Goal: Task Accomplishment & Management: Manage account settings

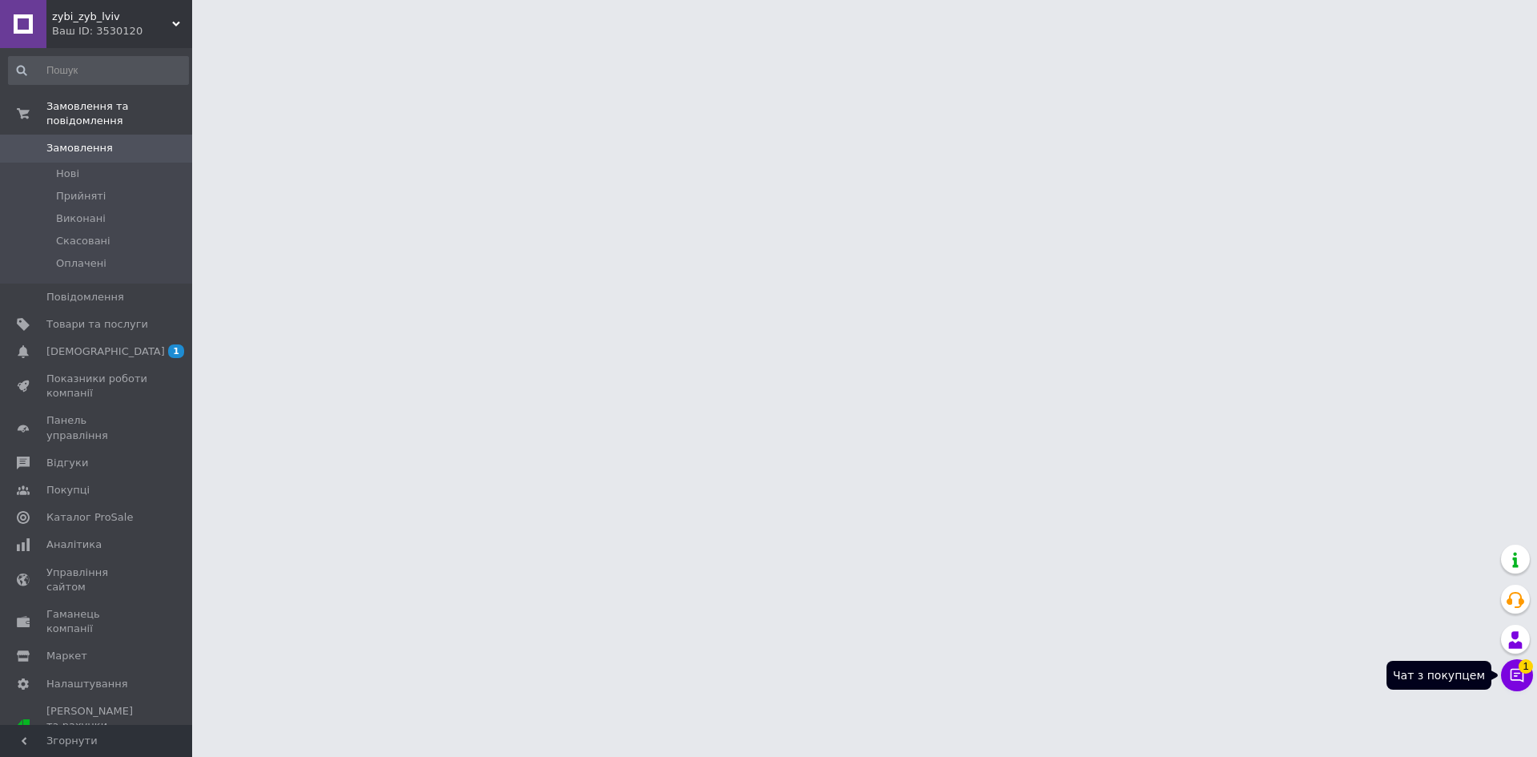
click at [1523, 666] on span "1" at bounding box center [1526, 666] width 14 height 14
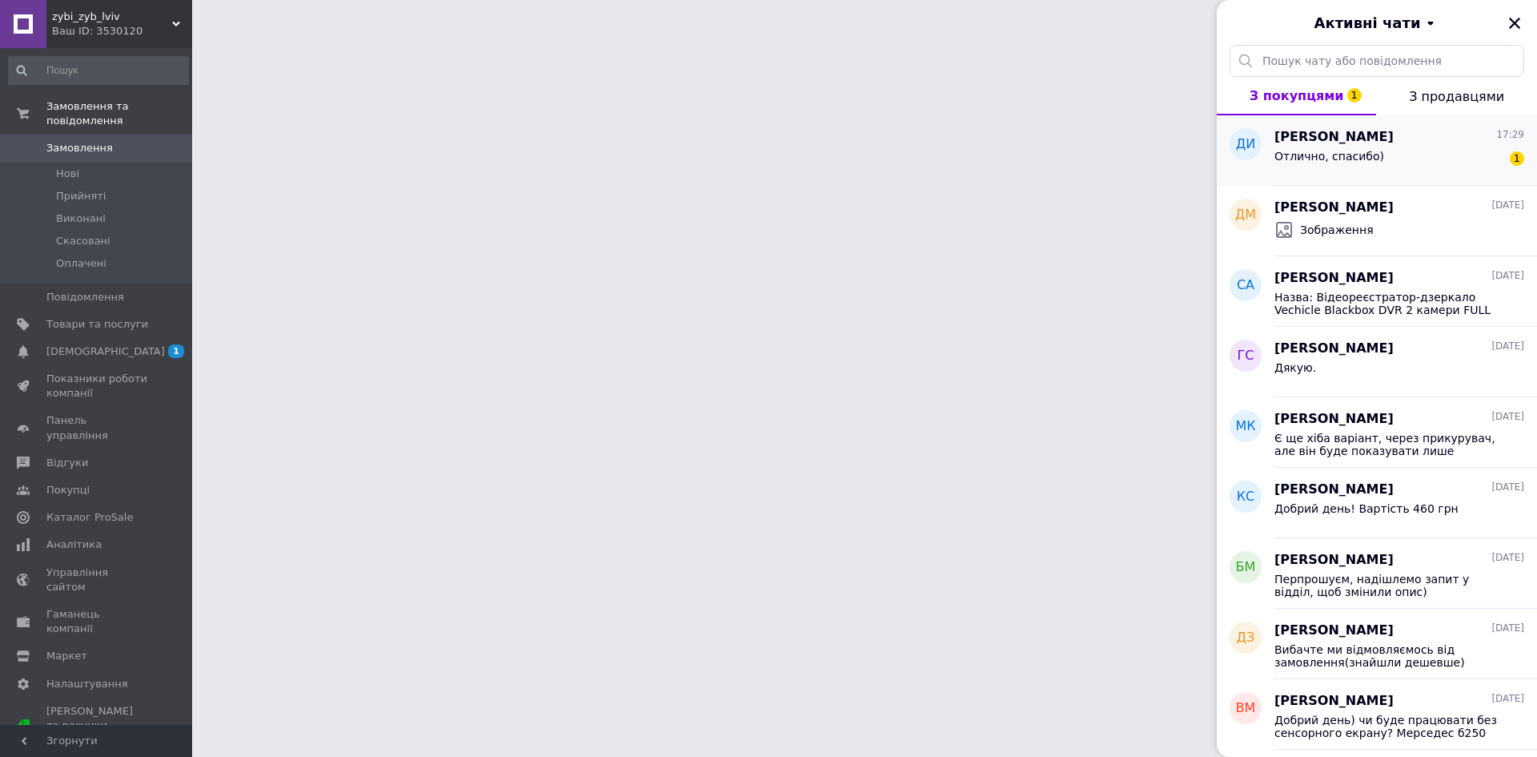
click at [1411, 150] on div "Отлично, спасибо) 1" at bounding box center [1399, 160] width 250 height 26
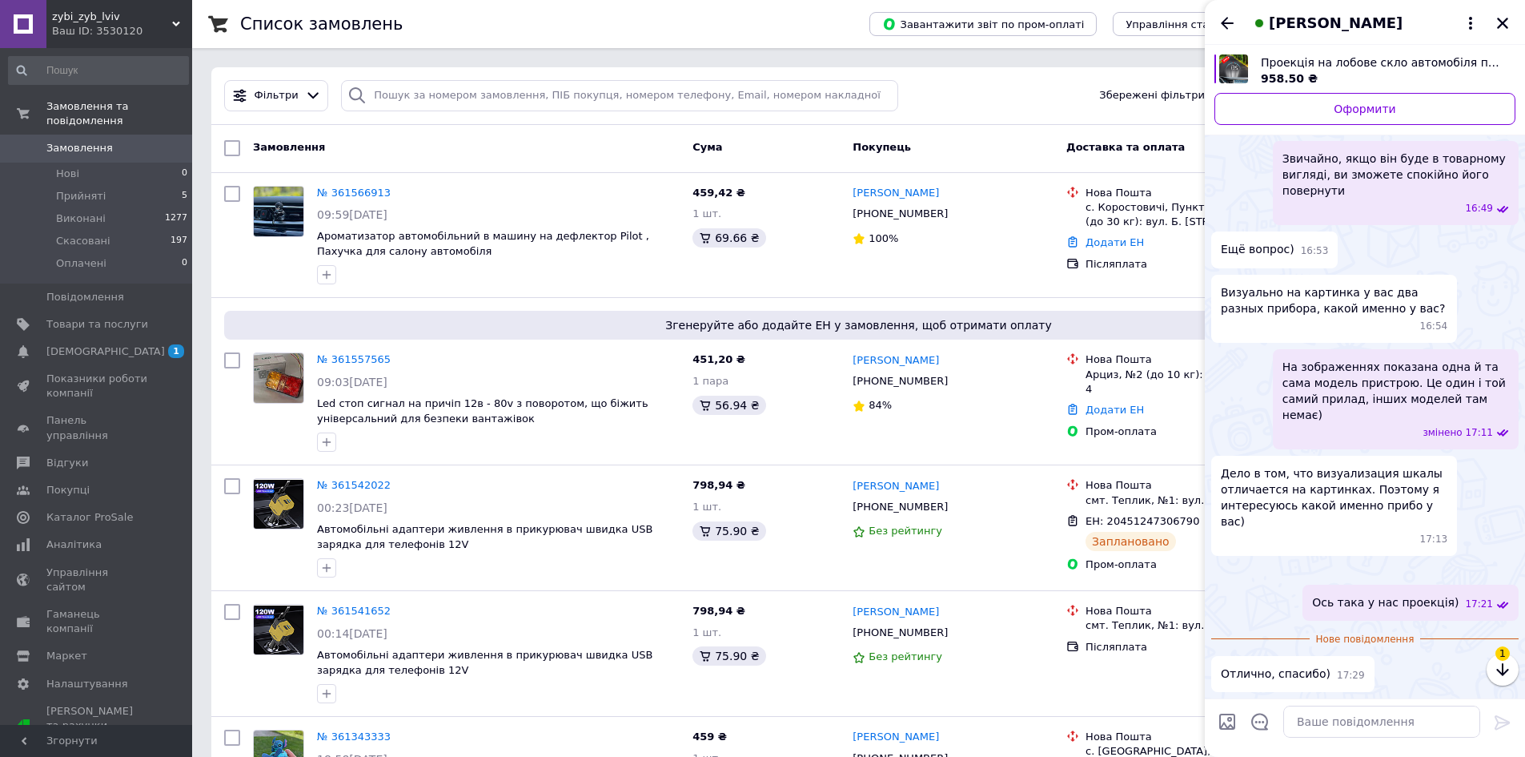
scroll to position [947, 0]
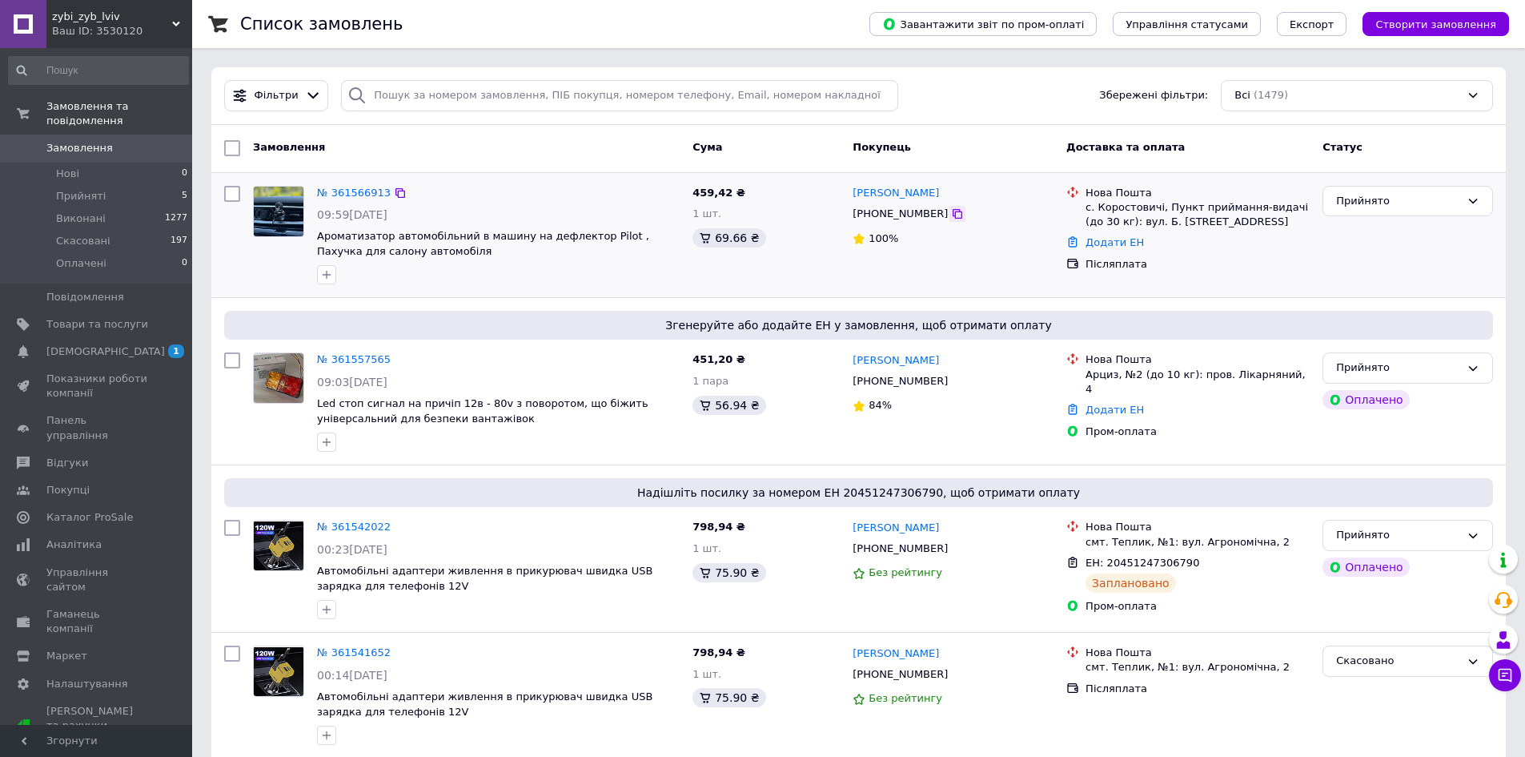
click at [951, 210] on icon at bounding box center [957, 213] width 13 height 13
drag, startPoint x: 950, startPoint y: 191, endPoint x: 889, endPoint y: 192, distance: 61.7
click at [889, 192] on div "[PERSON_NAME]" at bounding box center [953, 193] width 204 height 18
copy link "Федорова"
drag, startPoint x: 849, startPoint y: 191, endPoint x: 884, endPoint y: 195, distance: 35.4
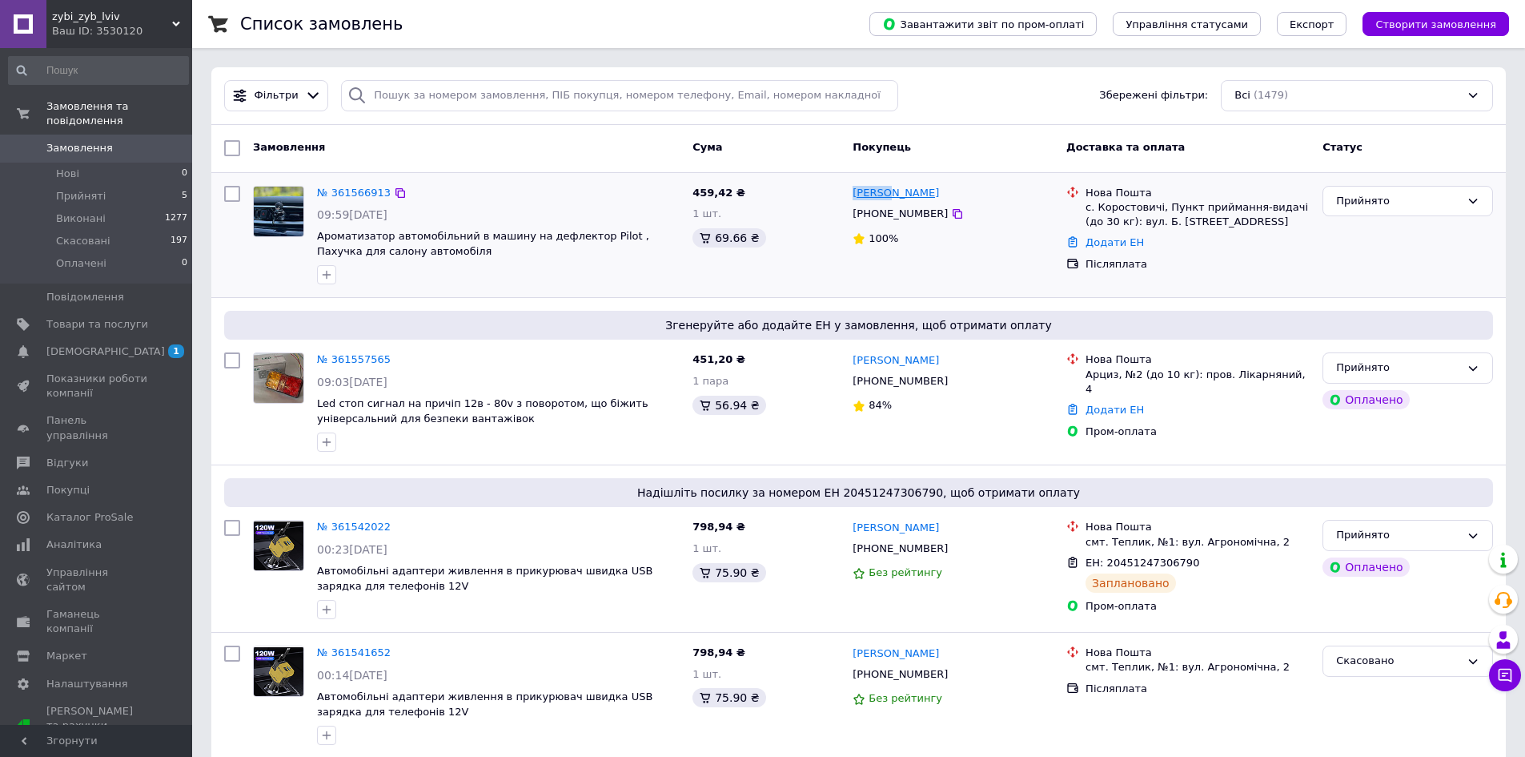
click at [884, 195] on div "Тетяна Федорова +380661877374 100%" at bounding box center [953, 235] width 214 height 112
copy link "Тетяна"
drag, startPoint x: 1085, startPoint y: 208, endPoint x: 1155, endPoint y: 205, distance: 70.5
click at [1155, 205] on div "Нова Пошта с. Коростовичі, Пункт приймання-видачі (до 30 кг): вул. Б. Хмельниць…" at bounding box center [1197, 208] width 231 height 44
copy div "с. Коростовичі"
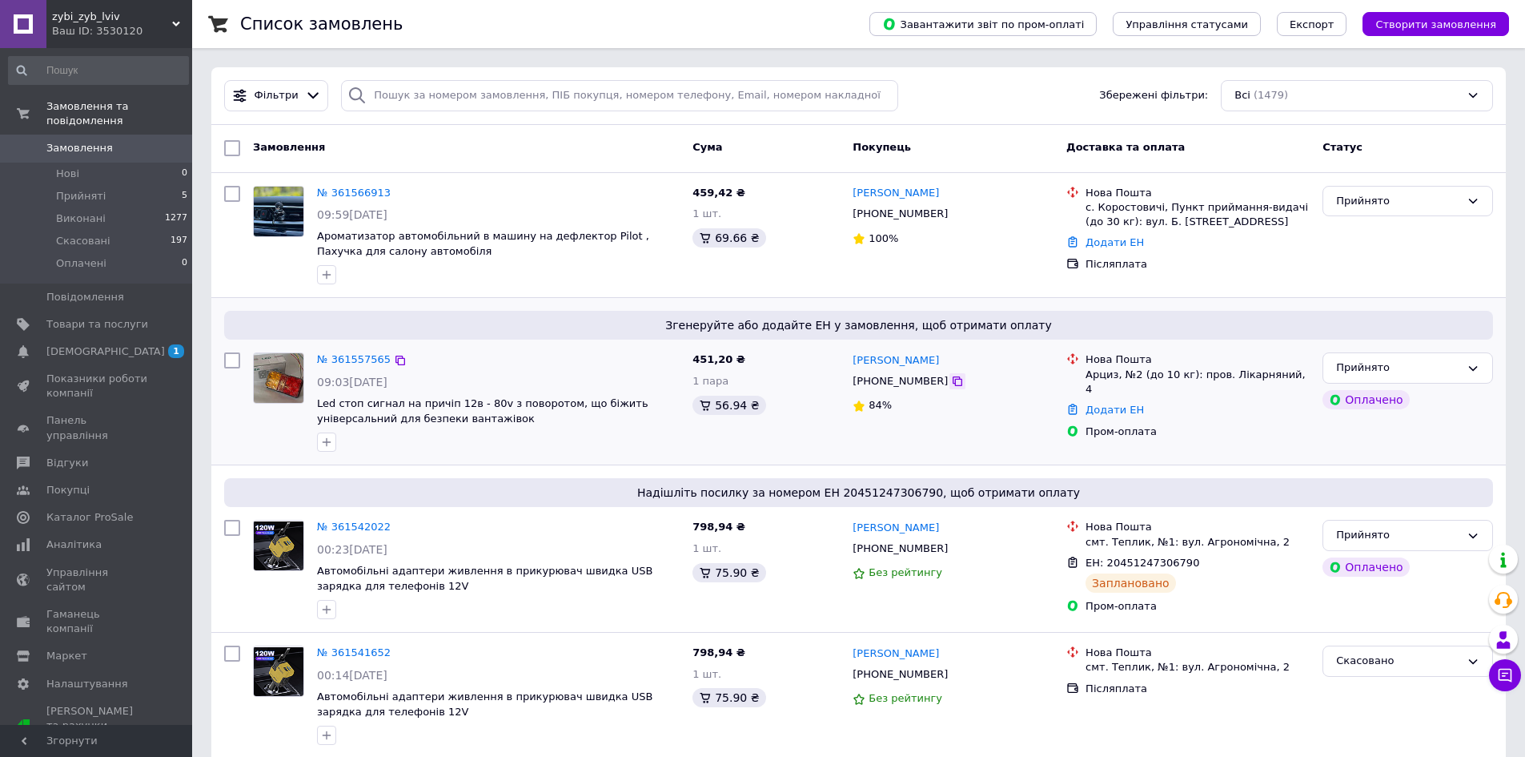
click at [953, 384] on icon at bounding box center [958, 381] width 10 height 10
drag, startPoint x: 874, startPoint y: 365, endPoint x: 949, endPoint y: 368, distance: 74.5
click at [949, 368] on div "Георгий Ращупкин +380687713661 84%" at bounding box center [953, 402] width 214 height 112
copy link "[PERSON_NAME]"
click at [1497, 660] on div "Чат з покупцем 1" at bounding box center [1505, 675] width 32 height 32
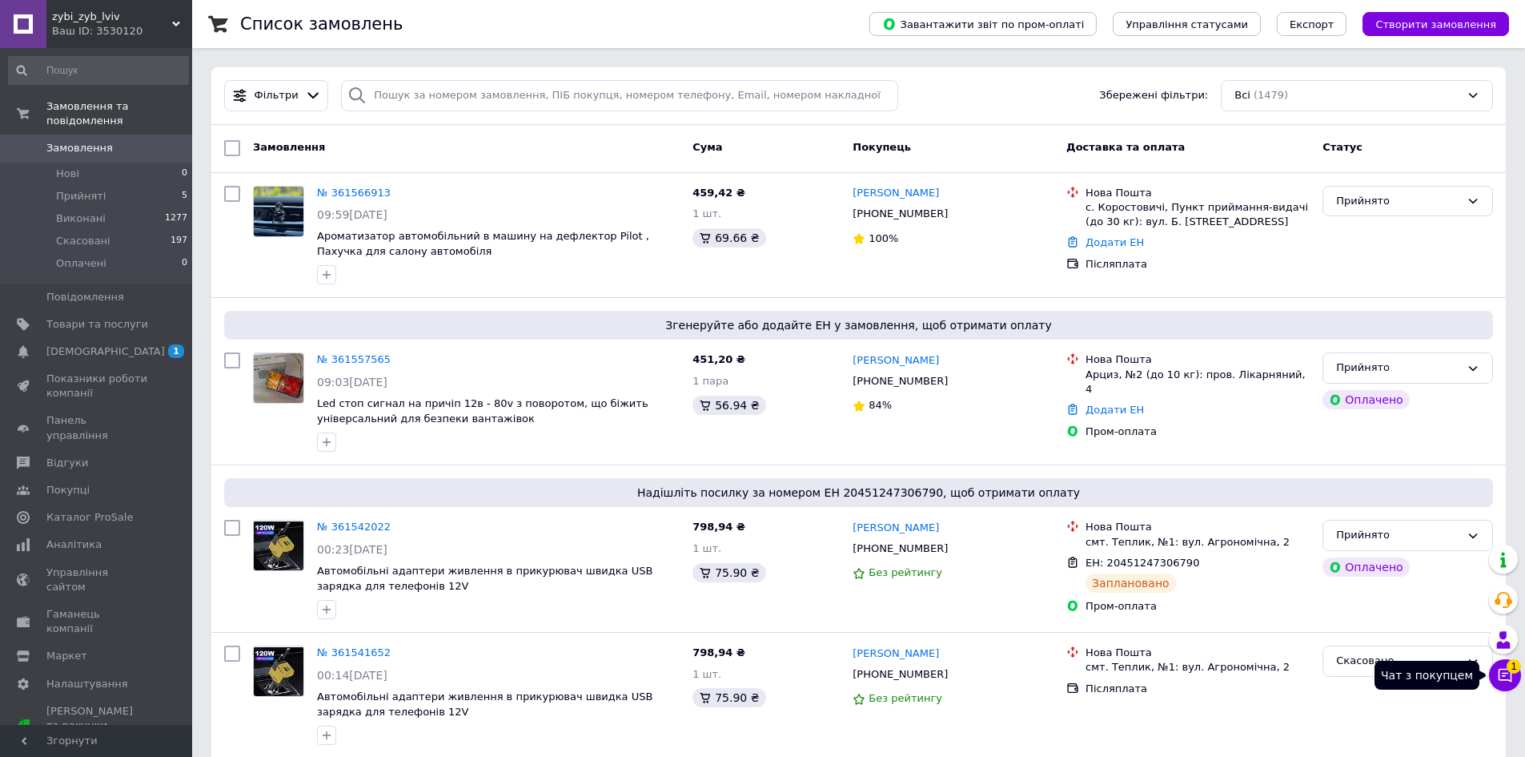
click at [1500, 664] on button "Чат з покупцем 1" at bounding box center [1505, 675] width 32 height 32
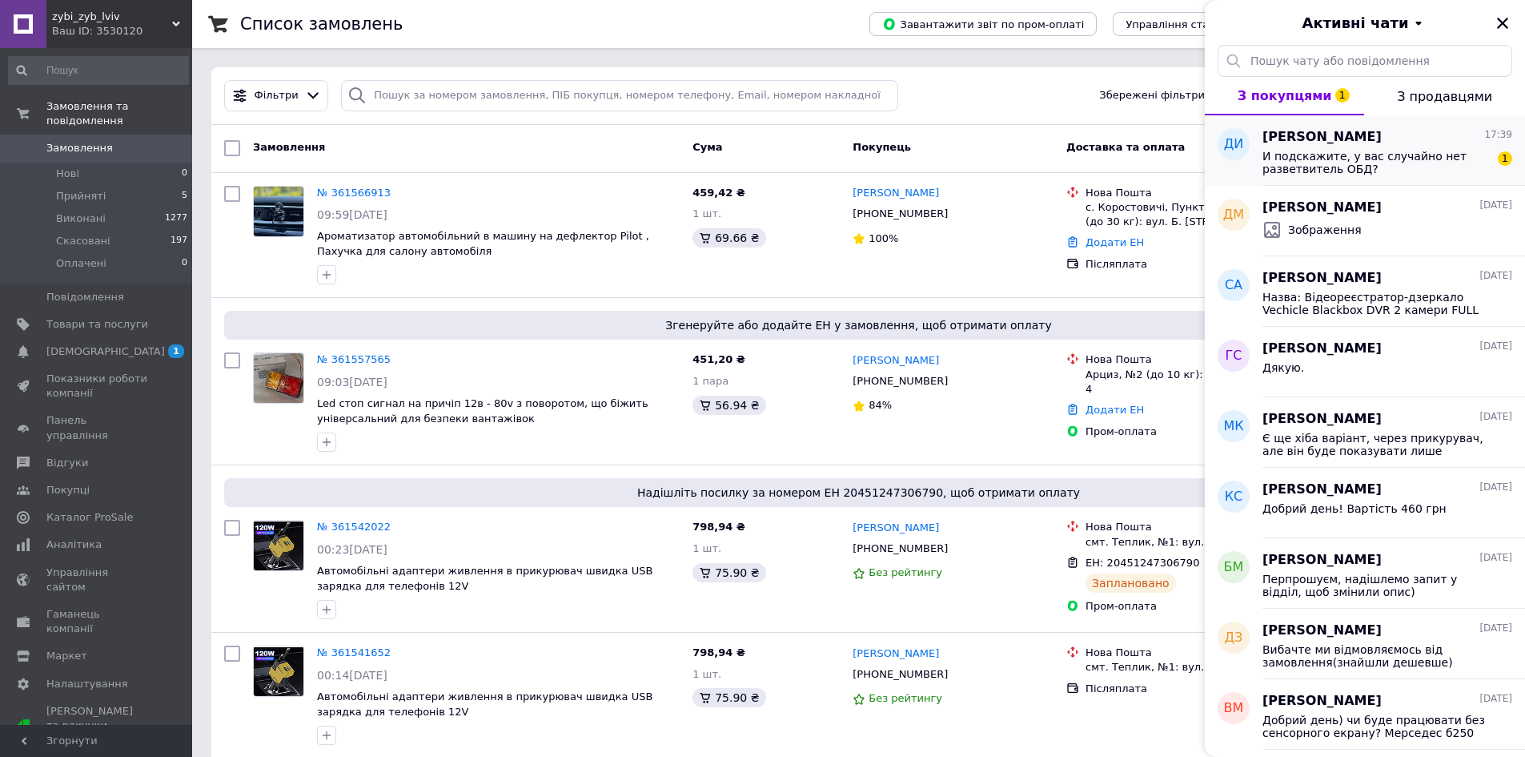
click at [1338, 167] on span "И подскажите, у вас случайно нет разветвитель ОБД?" at bounding box center [1375, 163] width 227 height 26
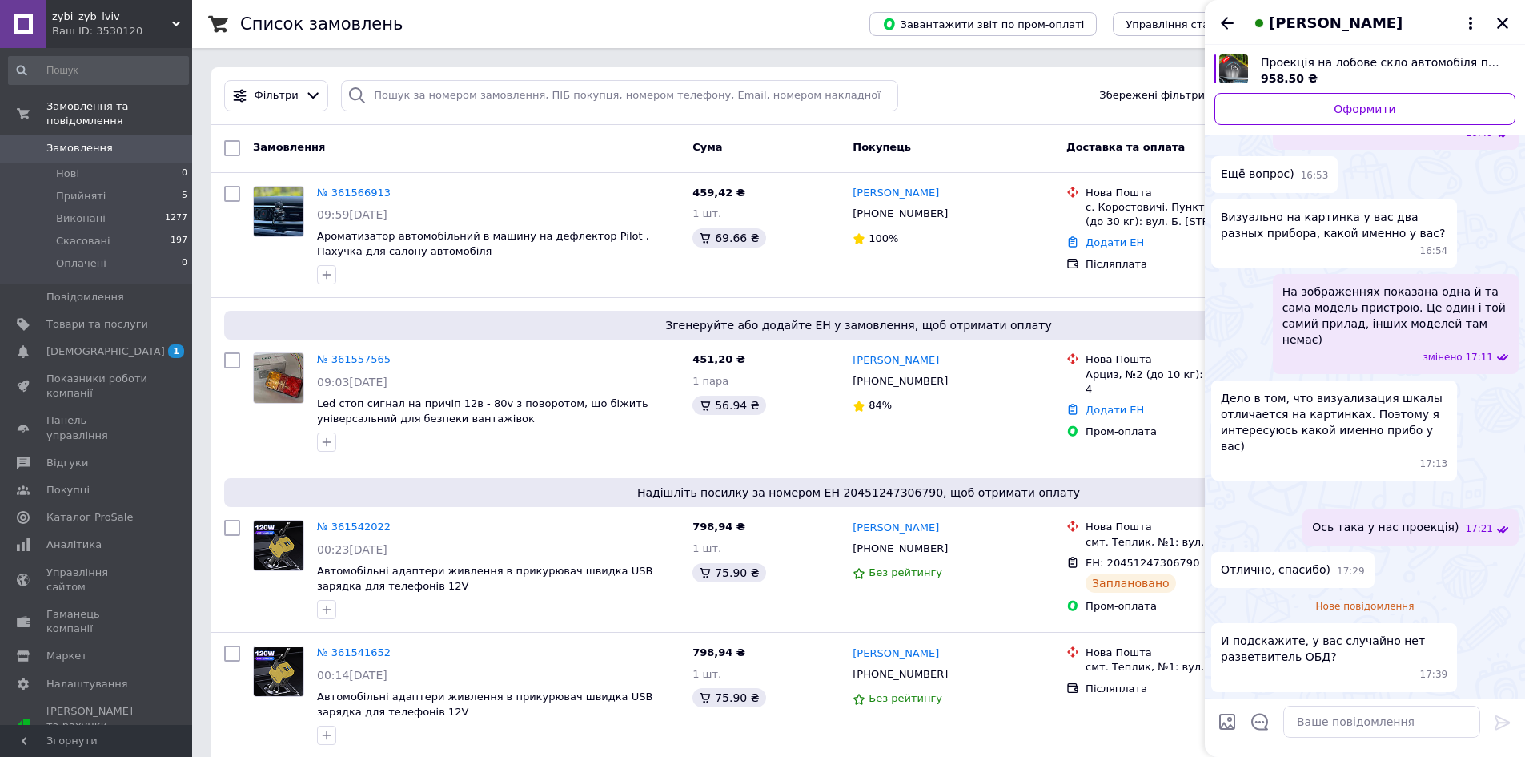
scroll to position [1022, 0]
drag, startPoint x: 1328, startPoint y: 653, endPoint x: 1218, endPoint y: 627, distance: 113.6
click at [1218, 627] on div "И подскажите, у вас случайно нет разветвитель ОБД? 17:39" at bounding box center [1334, 657] width 246 height 68
copy span "И подскажите, у вас случайно нет разветвитель ОБД?"
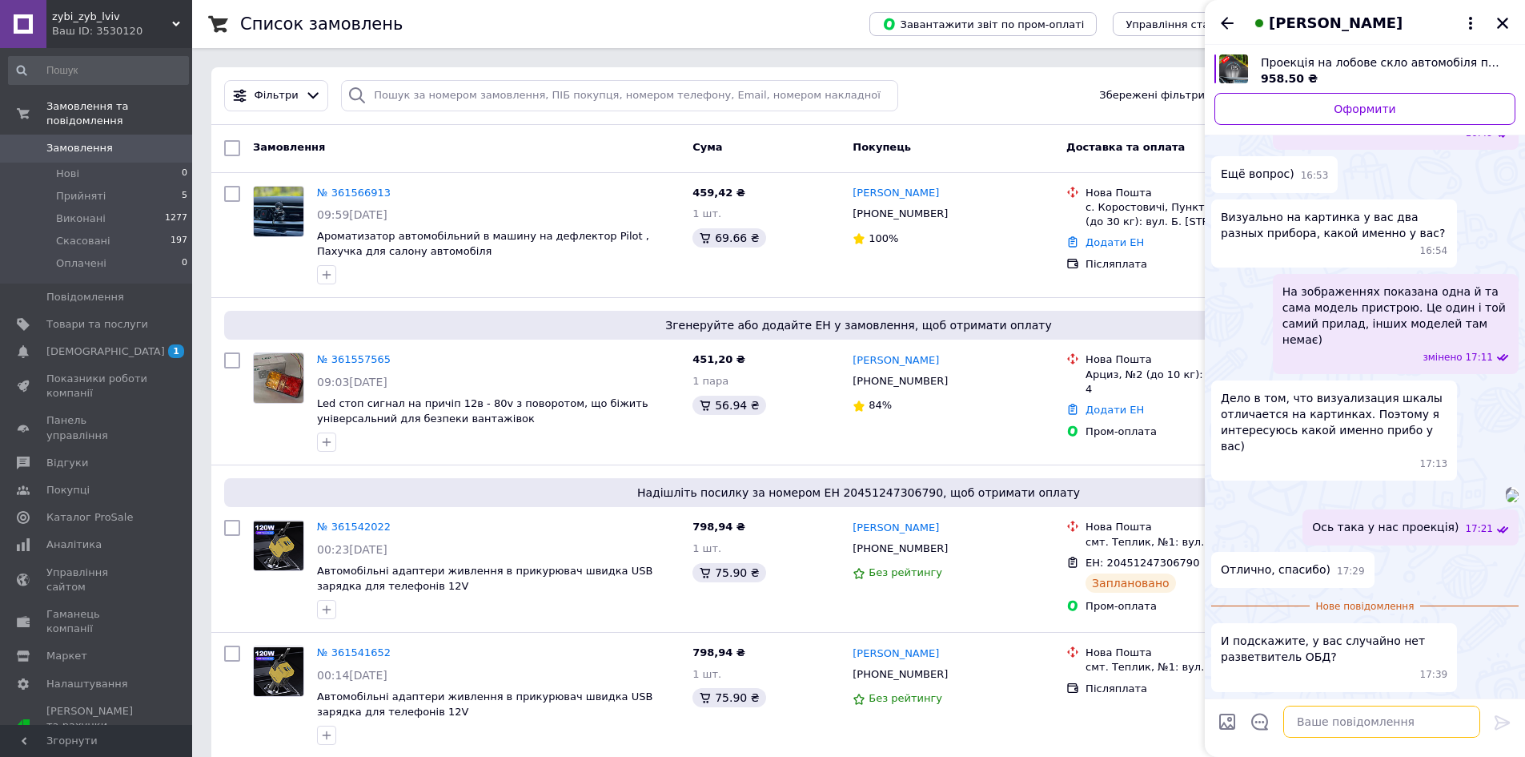
click at [1303, 712] on textarea at bounding box center [1381, 721] width 197 height 32
click at [1307, 729] on textarea "На жаль немає)" at bounding box center [1365, 721] width 229 height 32
type textarea "На жаль, немає)"
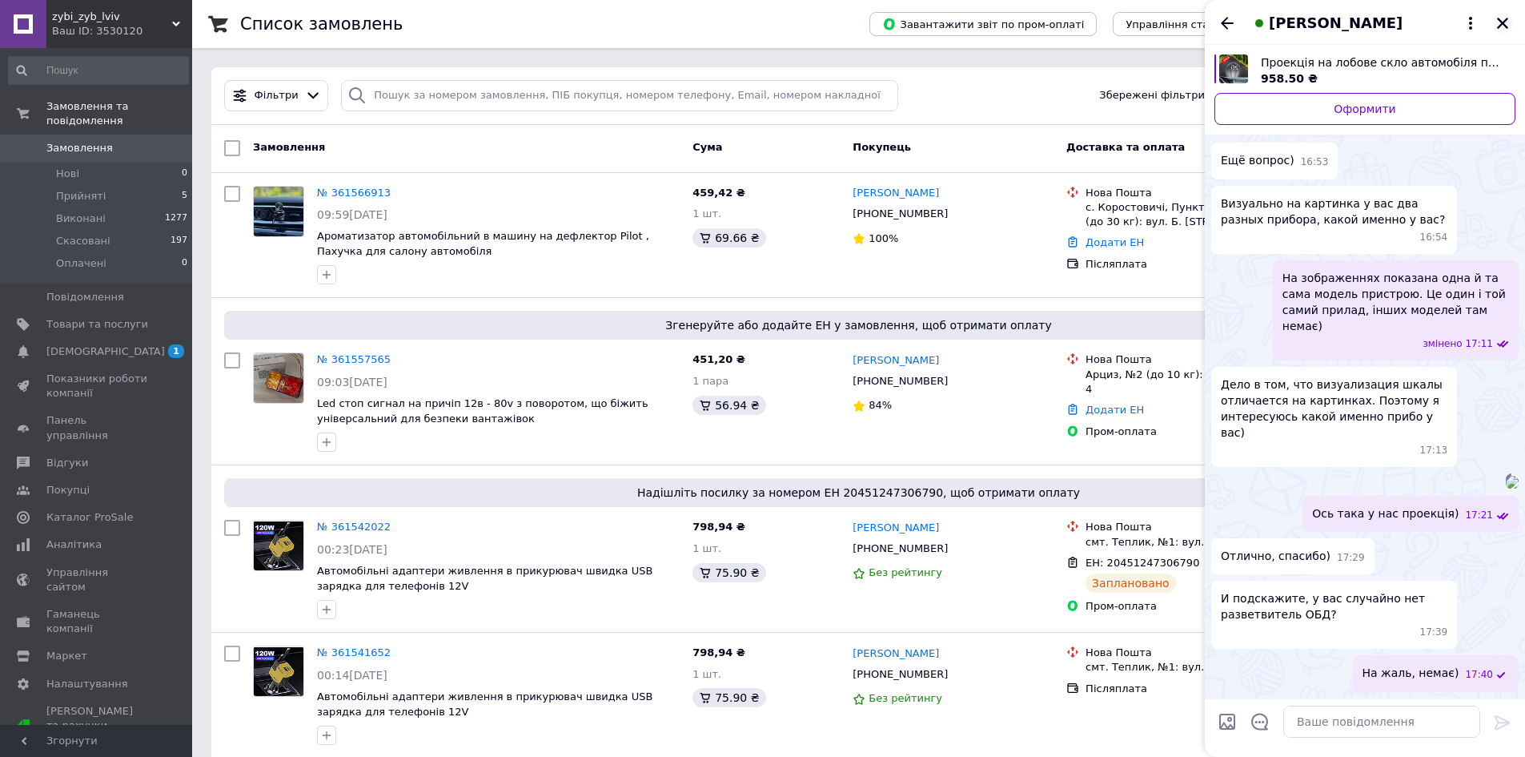
click at [1500, 16] on icon "Закрити" at bounding box center [1502, 23] width 14 height 14
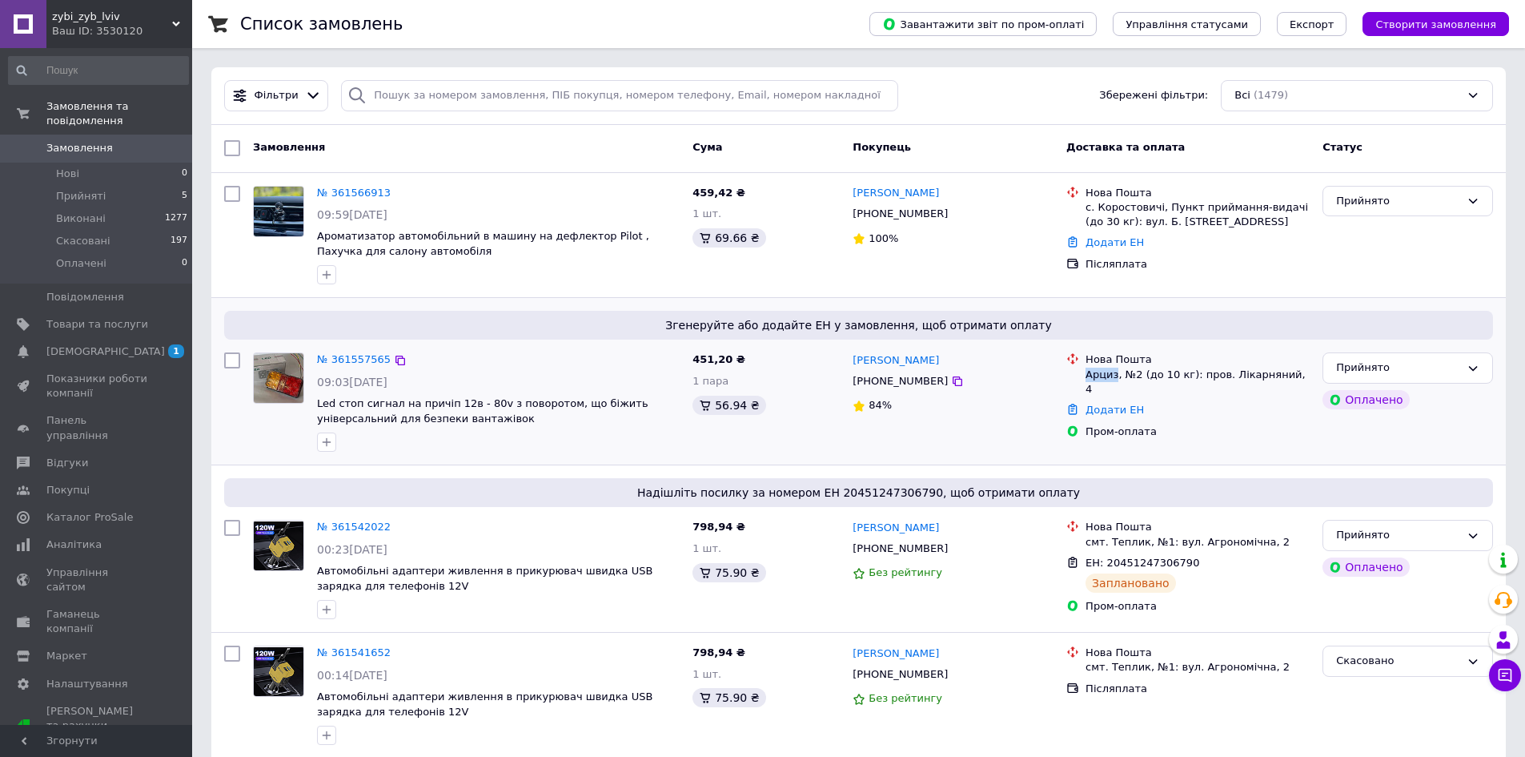
drag, startPoint x: 1086, startPoint y: 374, endPoint x: 1115, endPoint y: 379, distance: 29.2
click at [1115, 379] on div "Арциз, №2 (до 10 кг): пров. Лікарняний, 4" at bounding box center [1198, 381] width 224 height 29
copy div "Арциз"
click at [1106, 403] on link "Додати ЕН" at bounding box center [1115, 409] width 58 height 12
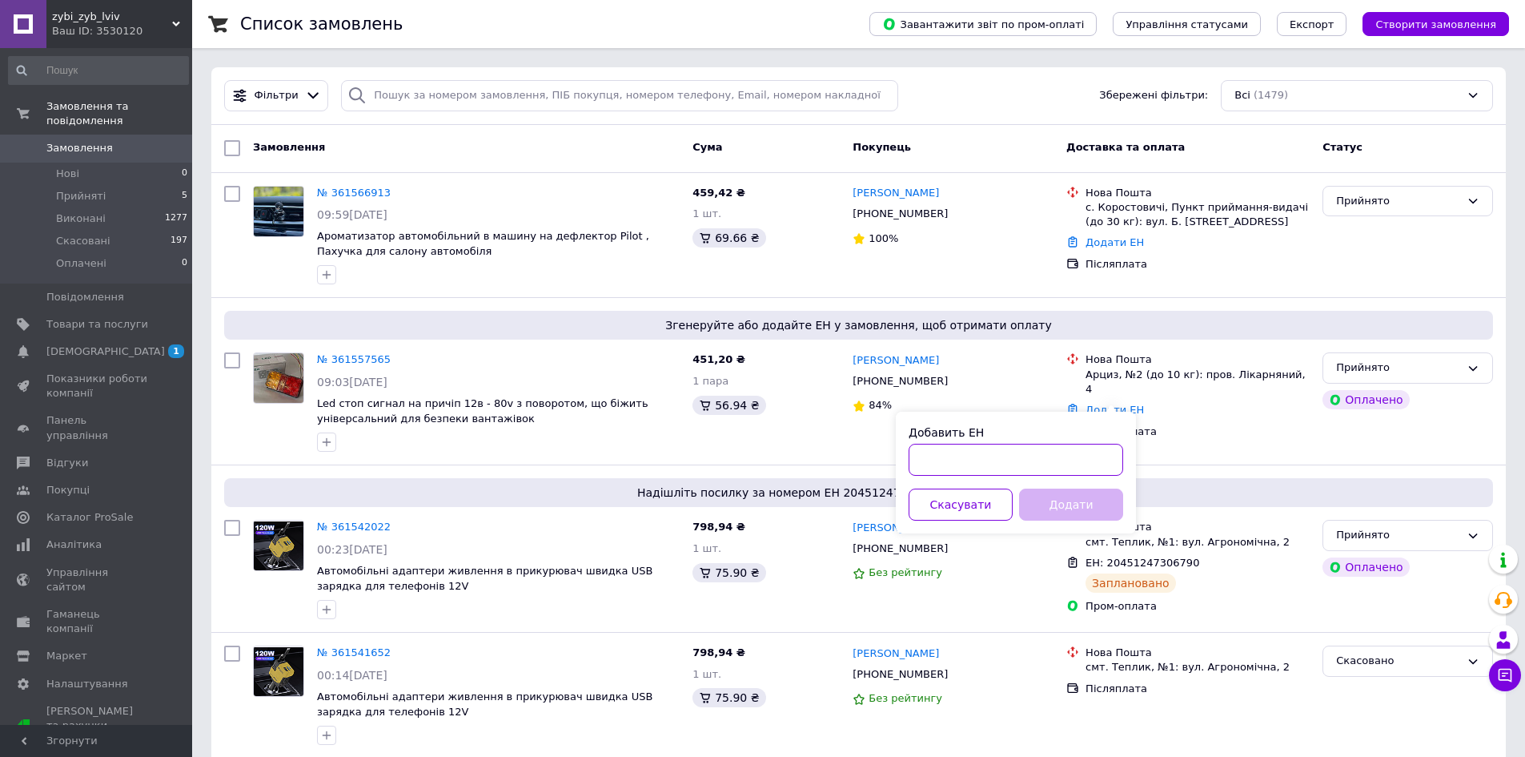
click at [995, 459] on input "Добавить ЕН" at bounding box center [1016, 460] width 215 height 32
paste input "20451247423846"
type input "20451247423846"
click at [1082, 506] on button "Додати" at bounding box center [1071, 504] width 104 height 32
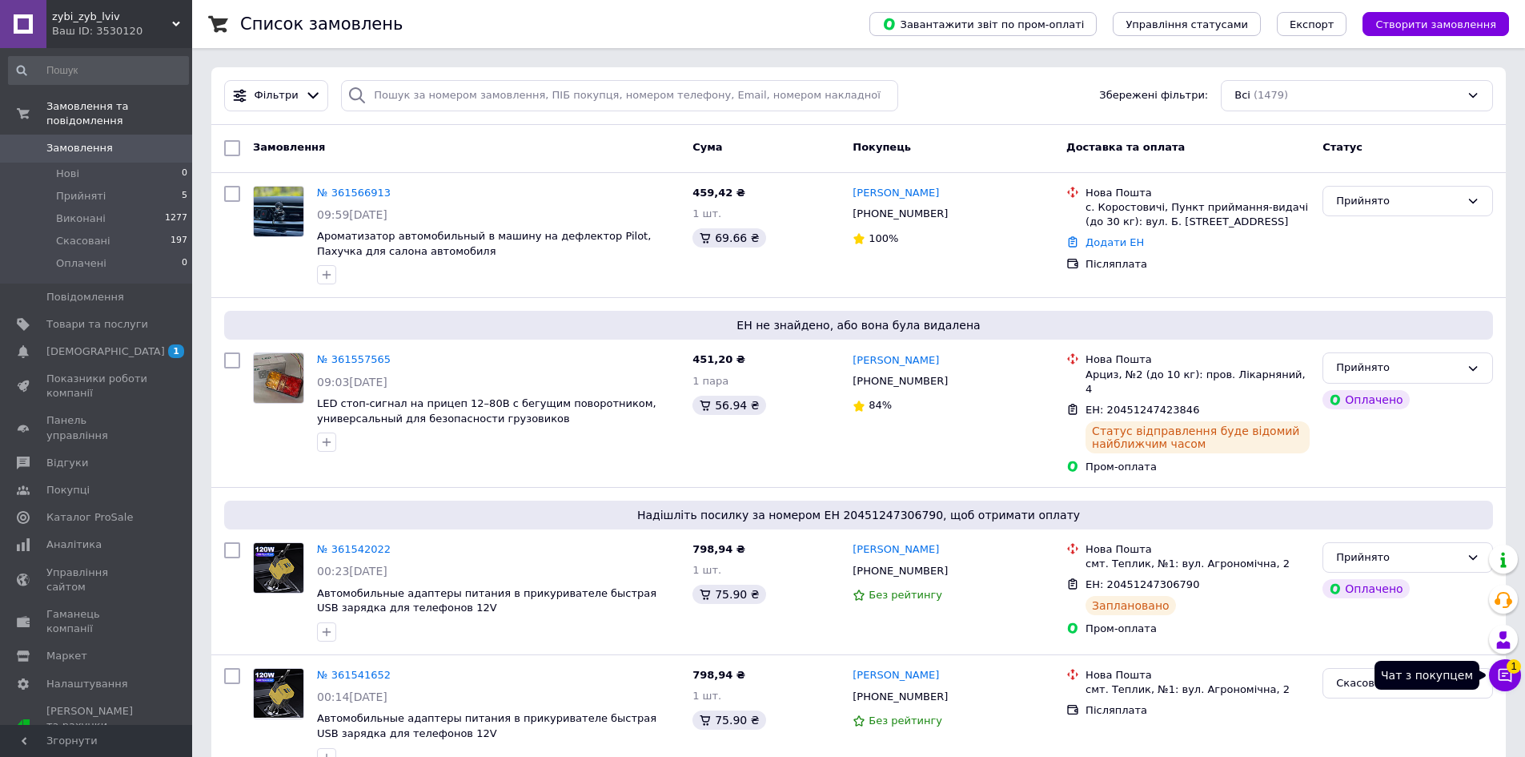
click at [1513, 683] on button "Чат з покупцем 1" at bounding box center [1505, 675] width 32 height 32
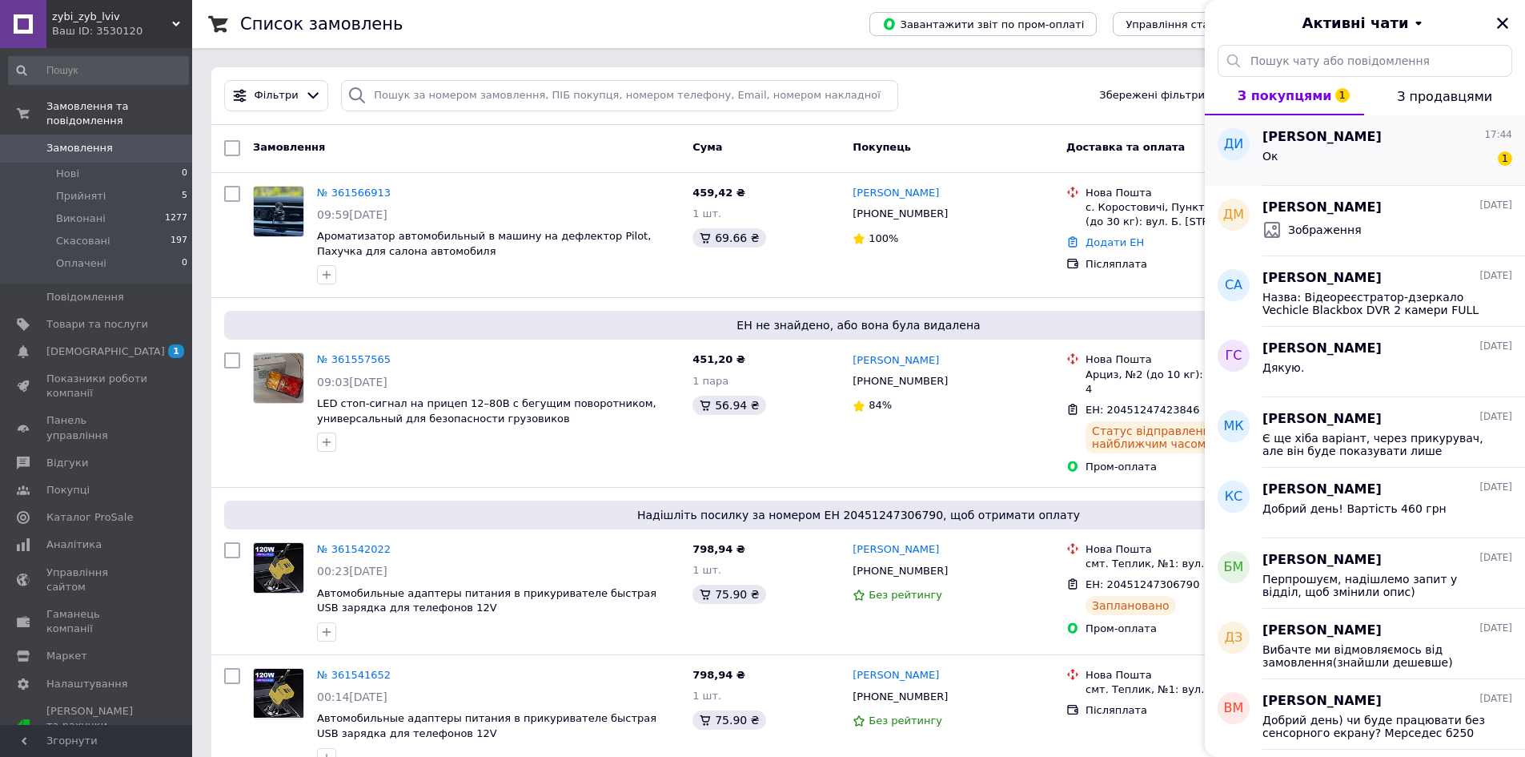
click at [1372, 131] on span "Денис Ильинский" at bounding box center [1321, 137] width 119 height 18
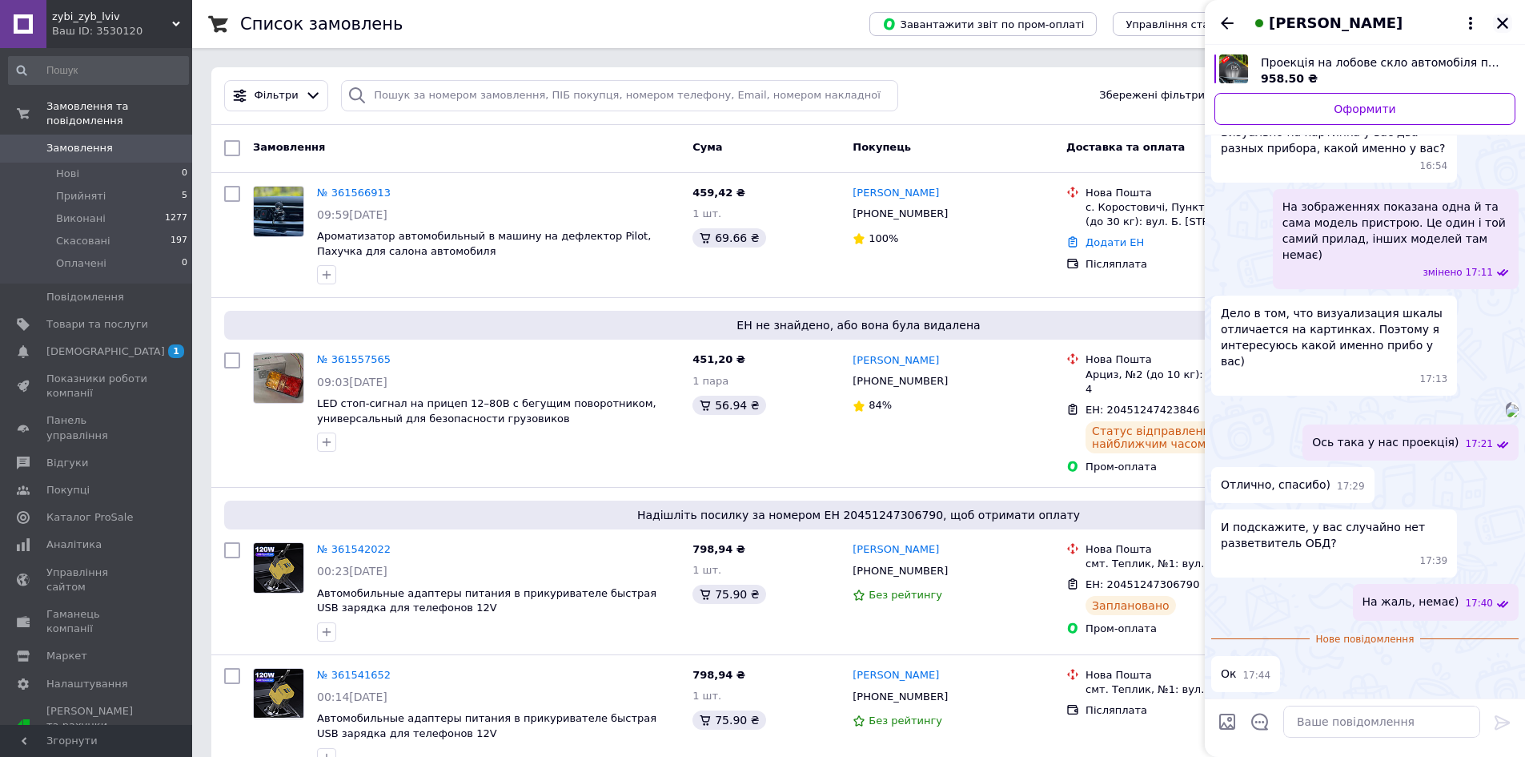
click at [1505, 16] on icon "Закрити" at bounding box center [1502, 23] width 14 height 14
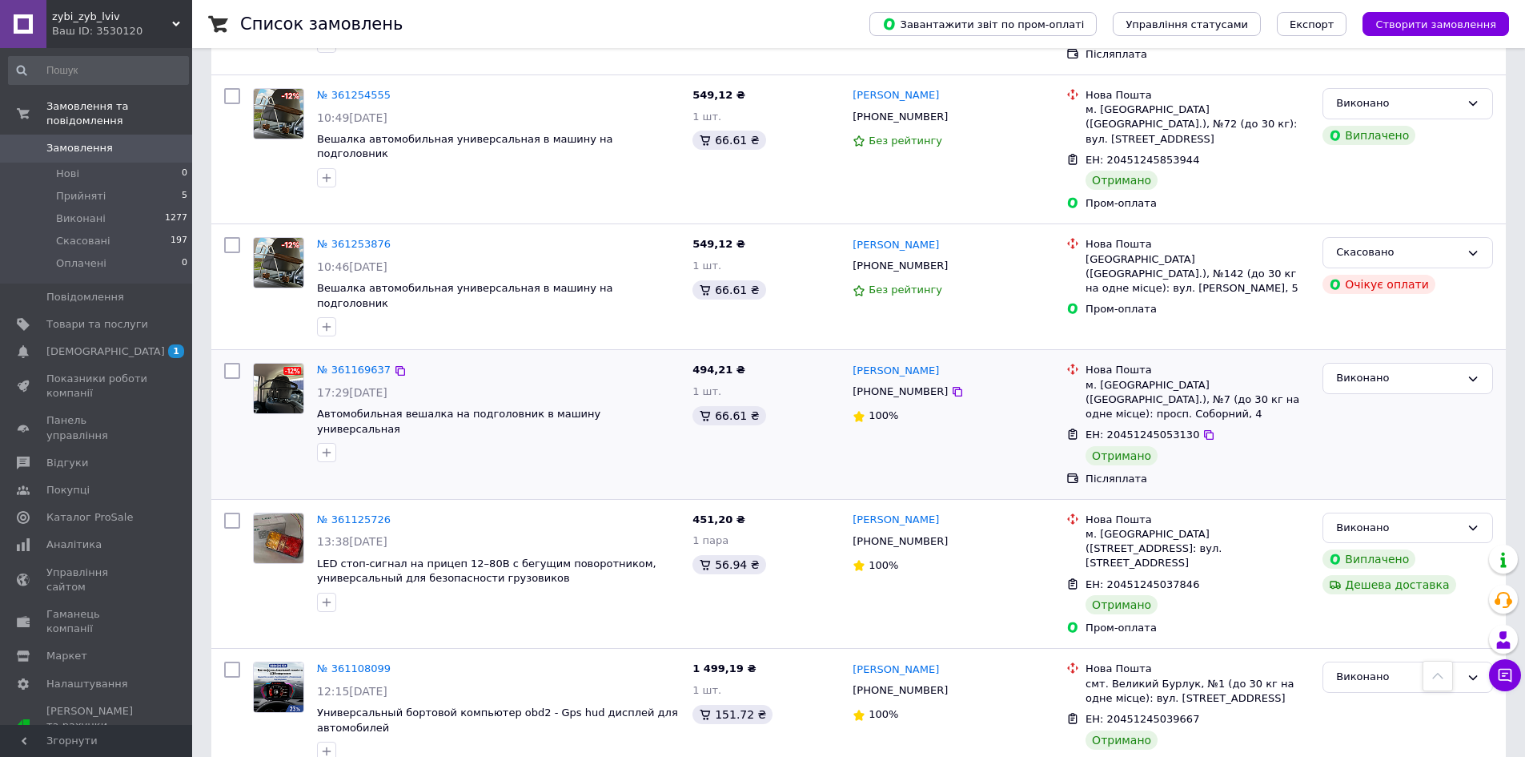
scroll to position [881, 0]
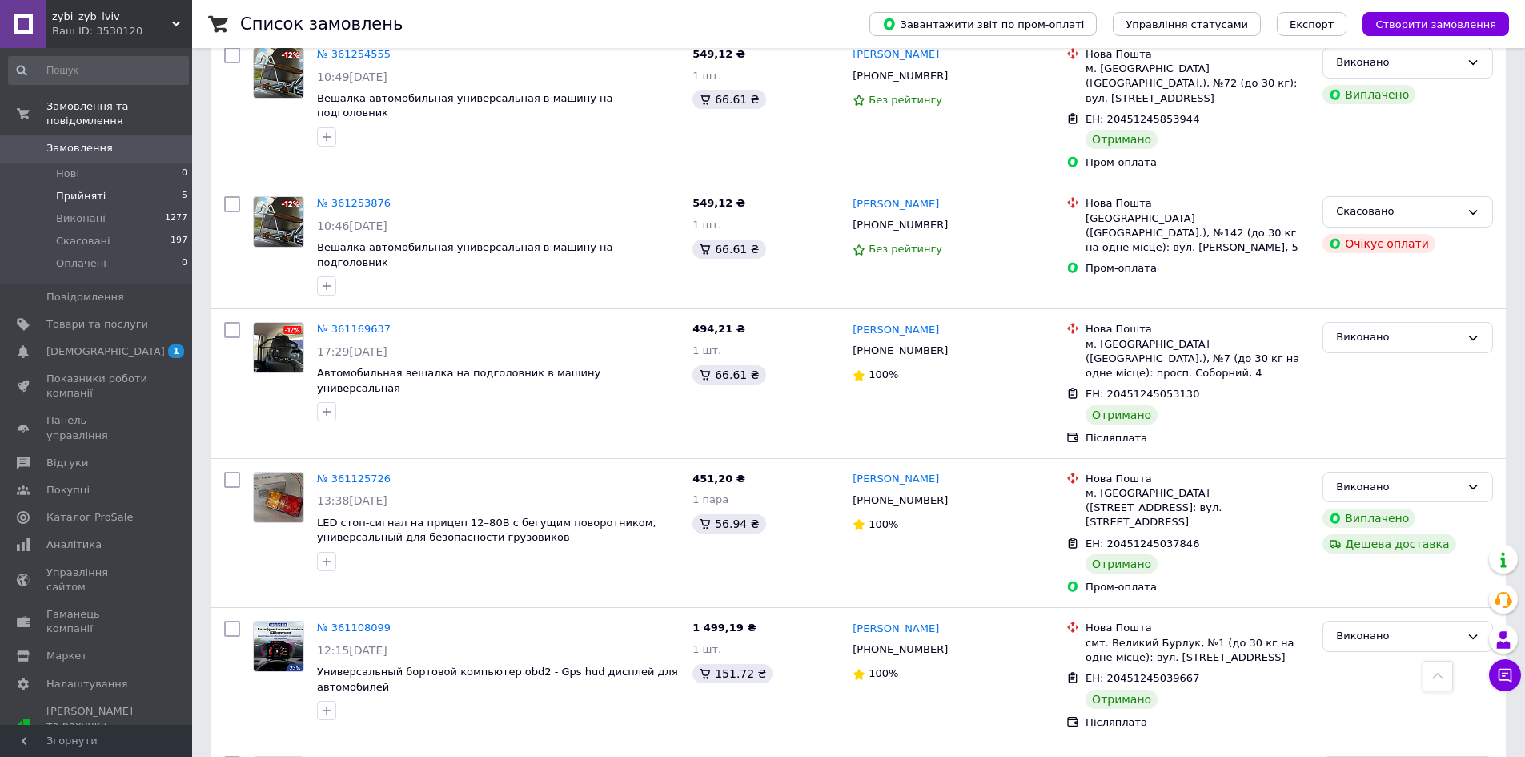
click at [142, 185] on li "Прийняті 5" at bounding box center [98, 196] width 197 height 22
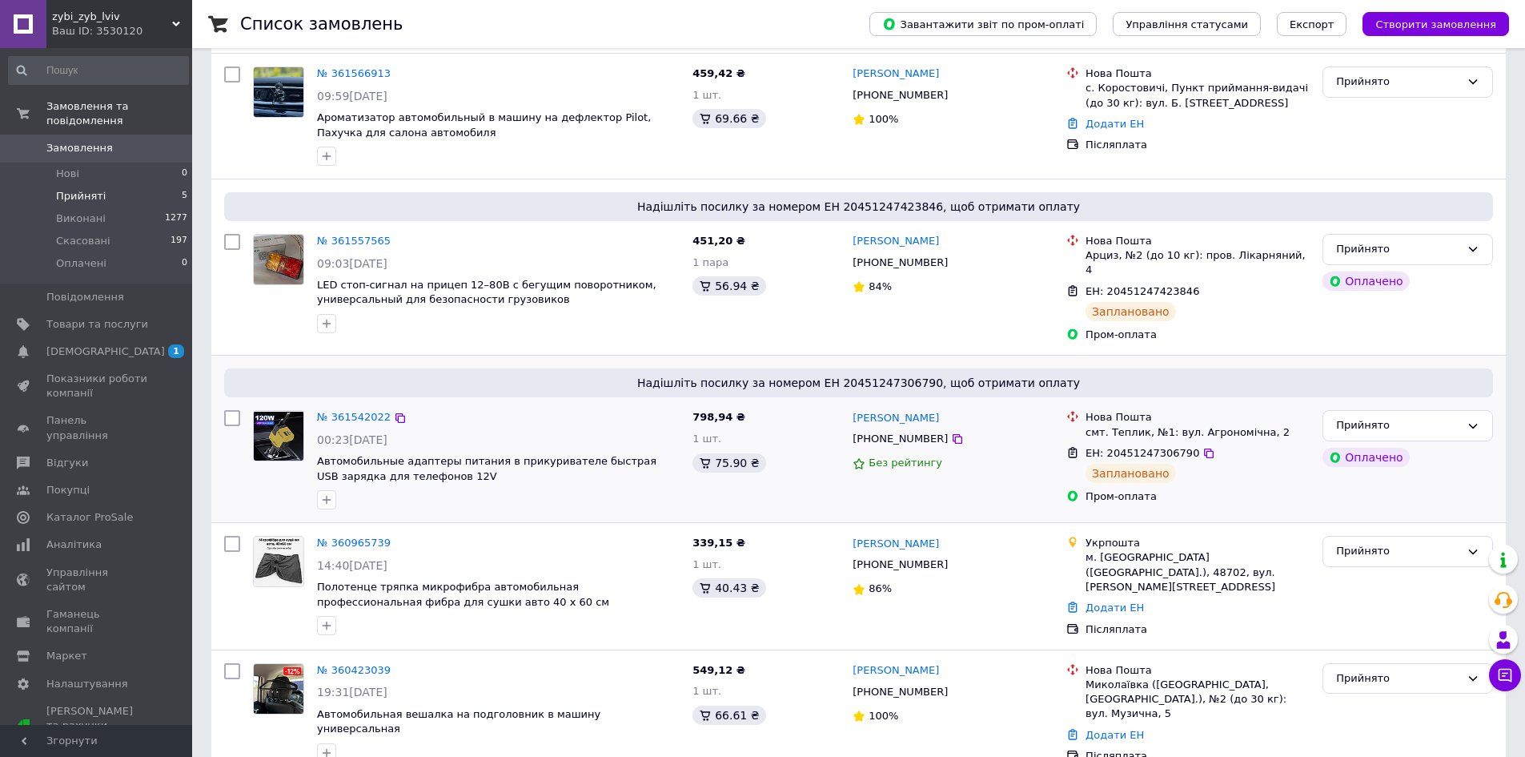
scroll to position [189, 0]
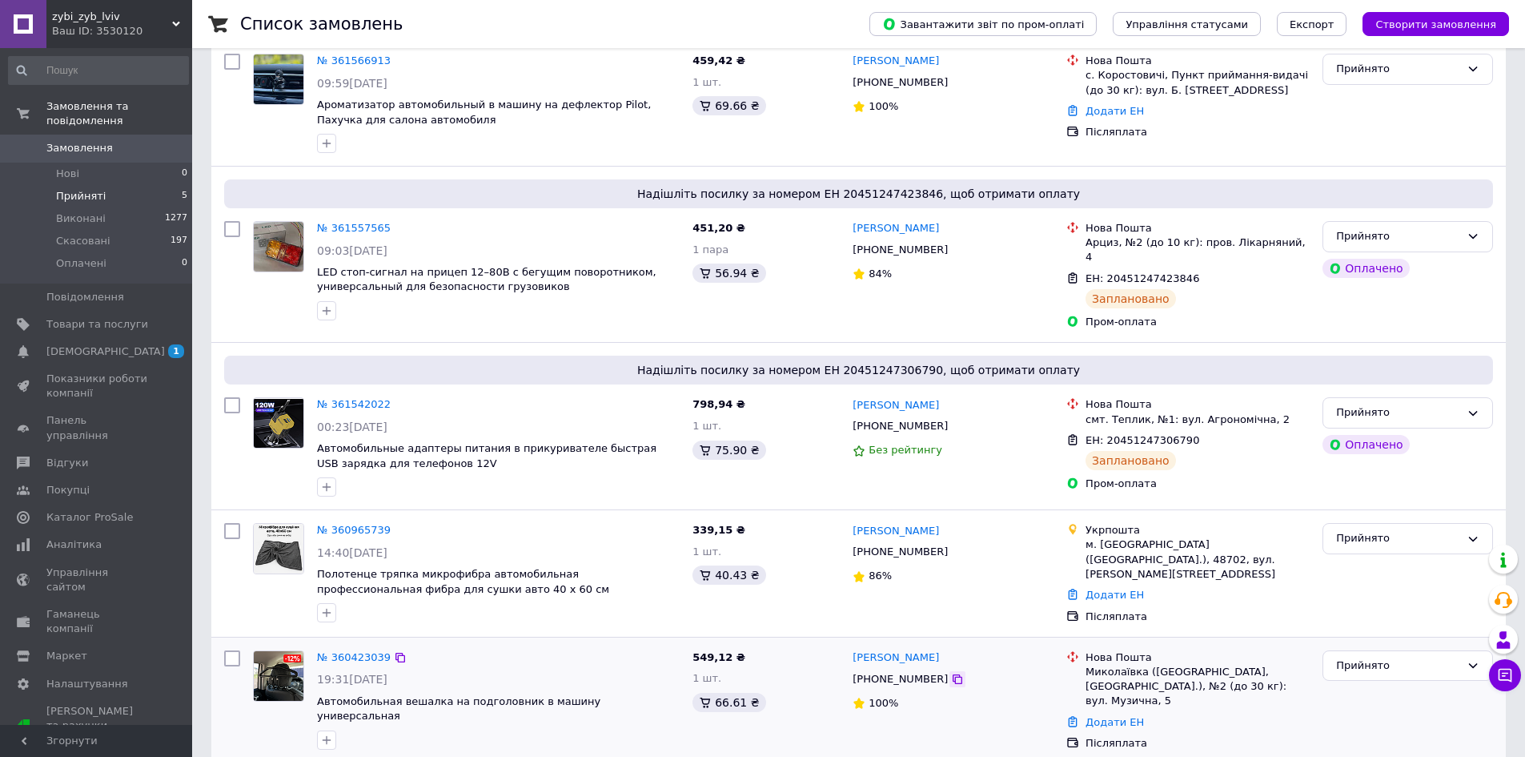
click at [951, 672] on icon at bounding box center [957, 678] width 13 height 13
drag, startPoint x: 942, startPoint y: 645, endPoint x: 891, endPoint y: 642, distance: 51.3
click at [891, 648] on div "[PERSON_NAME]" at bounding box center [953, 657] width 204 height 18
copy link "Кошелев"
drag, startPoint x: 849, startPoint y: 649, endPoint x: 885, endPoint y: 645, distance: 35.5
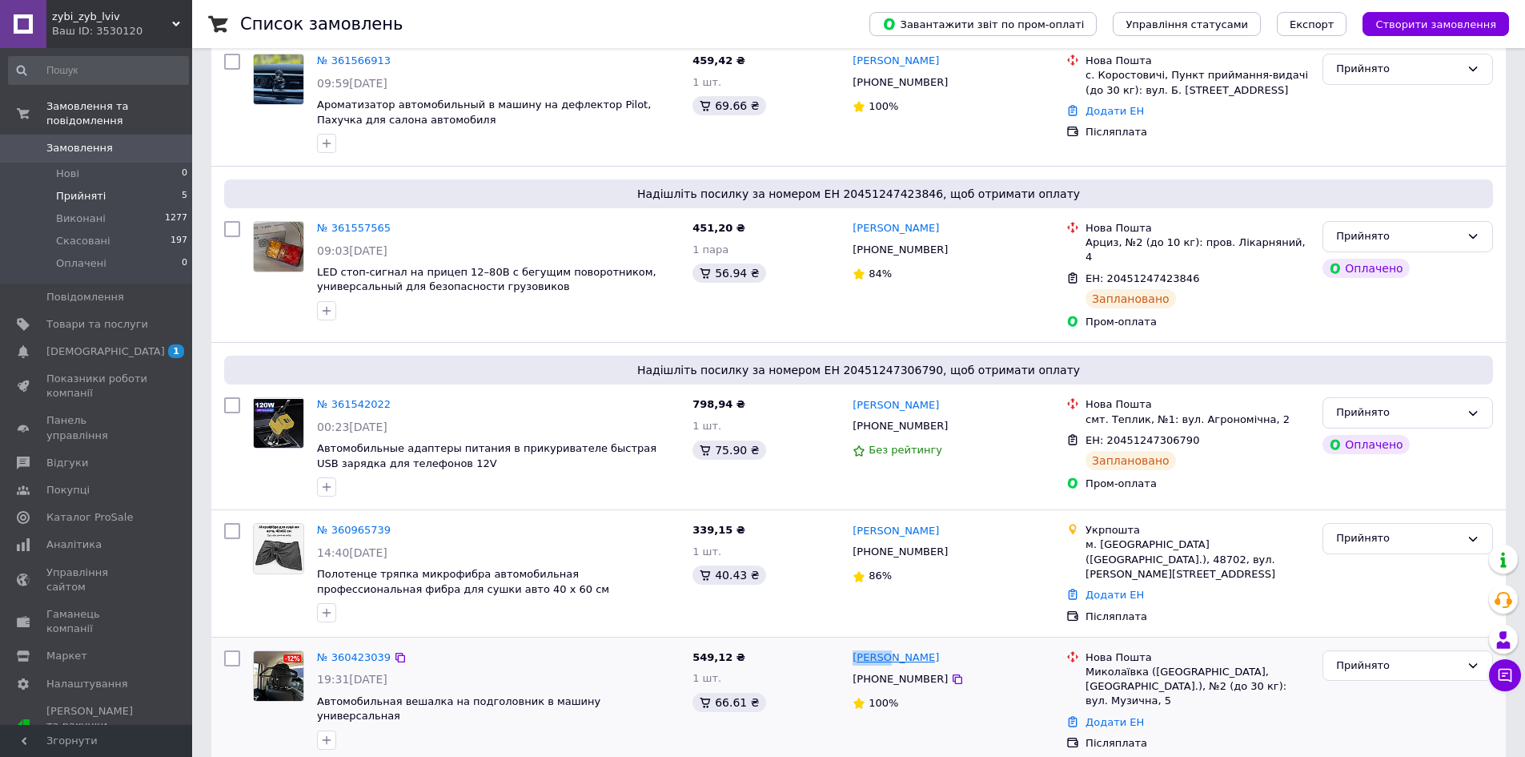
click at [885, 645] on div "Сергей Кошелев +380506160161 100%" at bounding box center [953, 701] width 214 height 114
copy link "Сергей"
drag, startPoint x: 1085, startPoint y: 660, endPoint x: 1141, endPoint y: 665, distance: 56.2
click at [1141, 665] on div "Нова Пошта Миколаївка (Донецька обл., Краматорський р-н.), №2 (до 30 кг): вул. …" at bounding box center [1197, 679] width 231 height 58
copy div "Миколаївка"
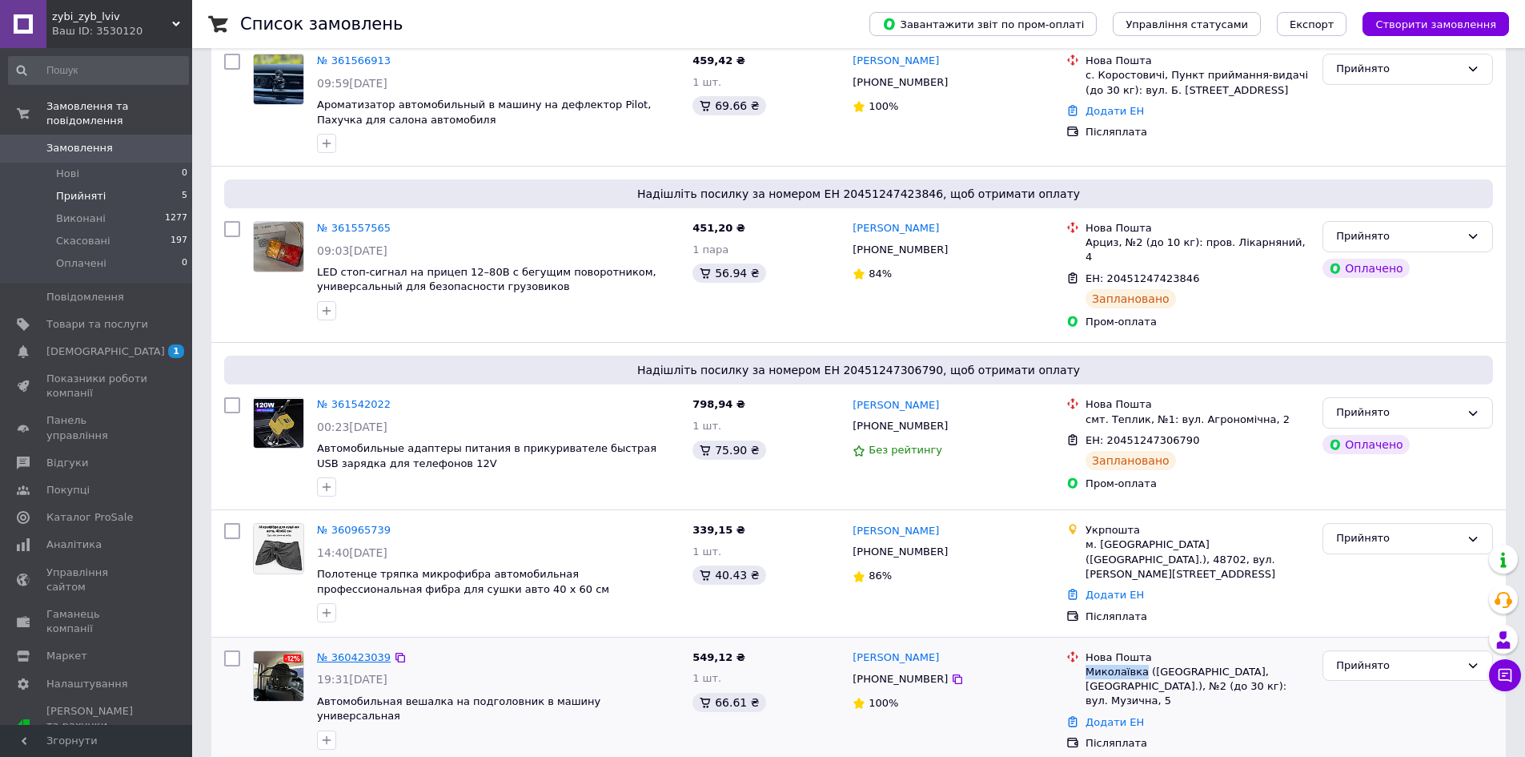
click at [347, 651] on link "№ 360423039" at bounding box center [354, 657] width 74 height 12
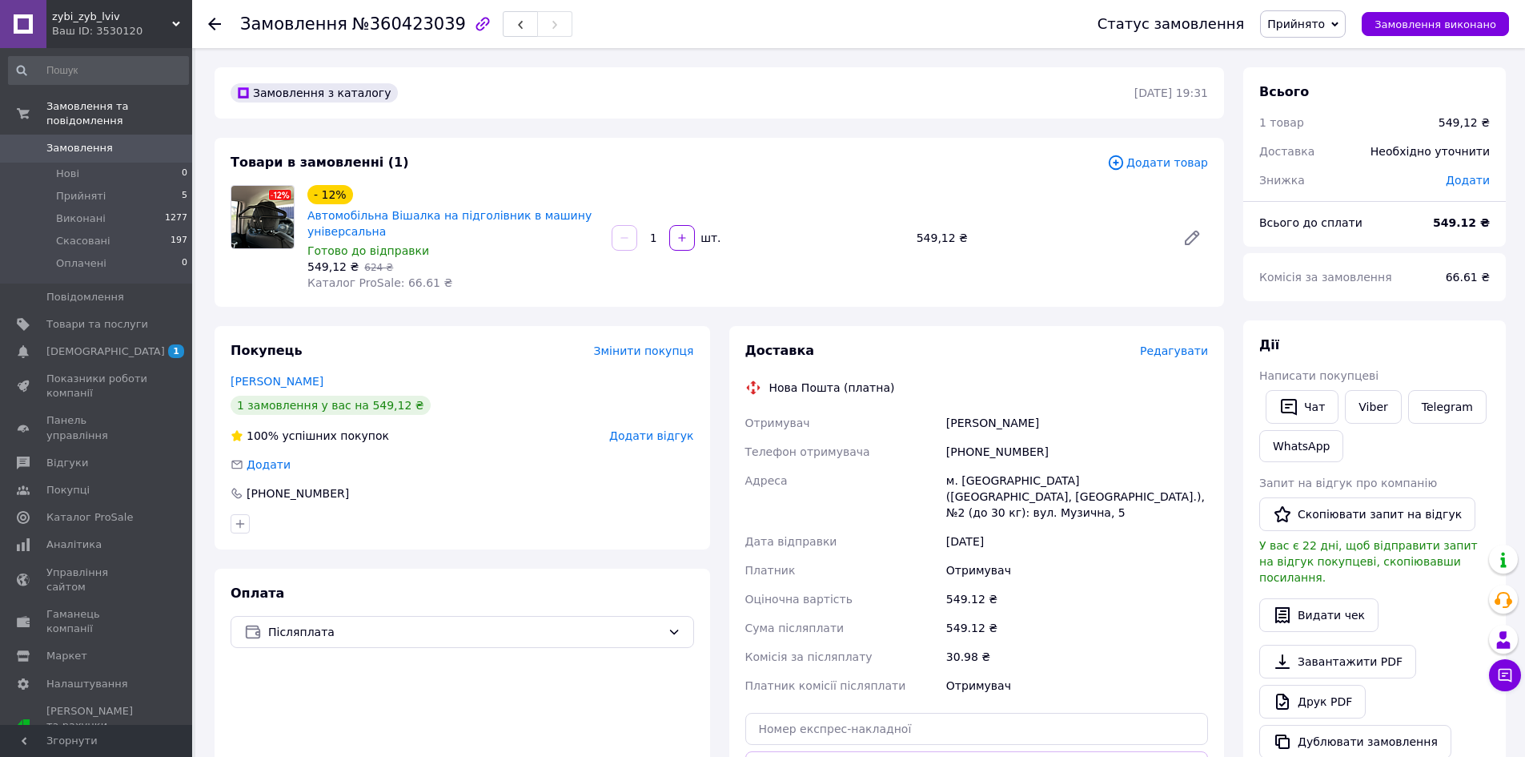
click at [1475, 181] on span "Додати" at bounding box center [1468, 180] width 44 height 13
drag, startPoint x: 1439, startPoint y: 248, endPoint x: 1444, endPoint y: 255, distance: 8.7
click at [1440, 248] on div "₴" at bounding box center [1434, 245] width 19 height 18
click at [1450, 307] on li "%" at bounding box center [1444, 310] width 64 height 30
click at [1375, 242] on input "text" at bounding box center [1358, 245] width 94 height 32
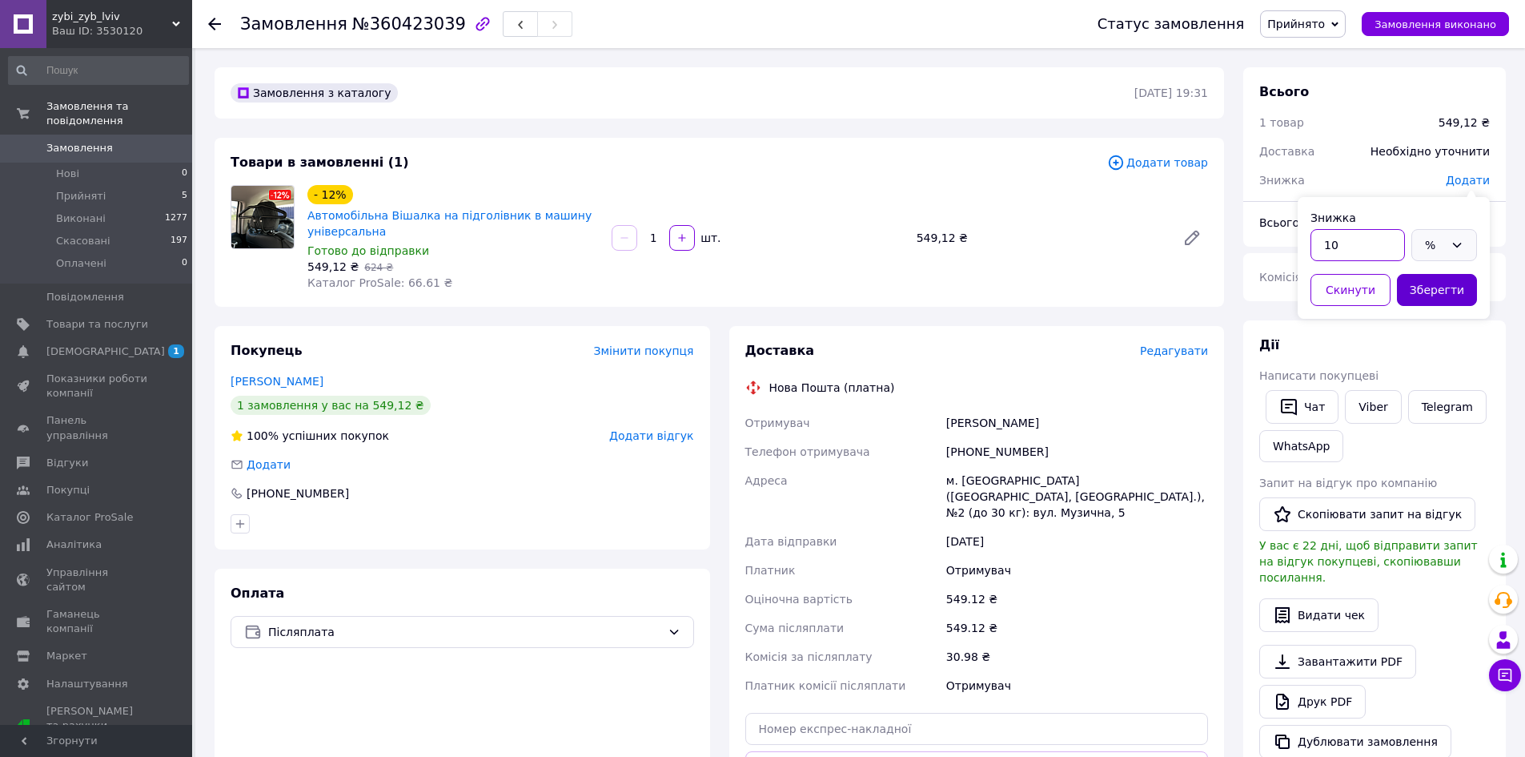
type input "10"
click at [1457, 283] on button "Зберегти" at bounding box center [1437, 290] width 80 height 32
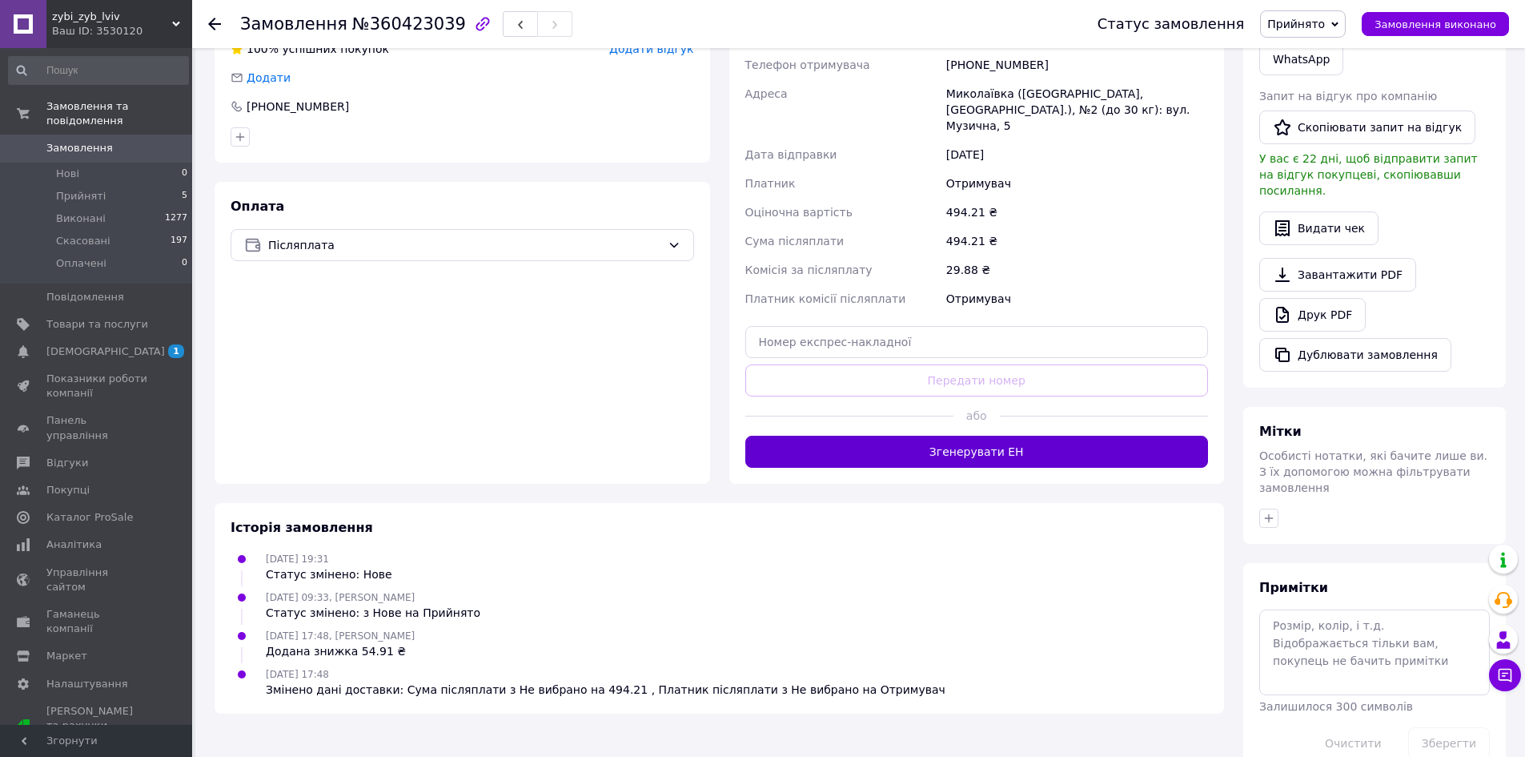
scroll to position [392, 0]
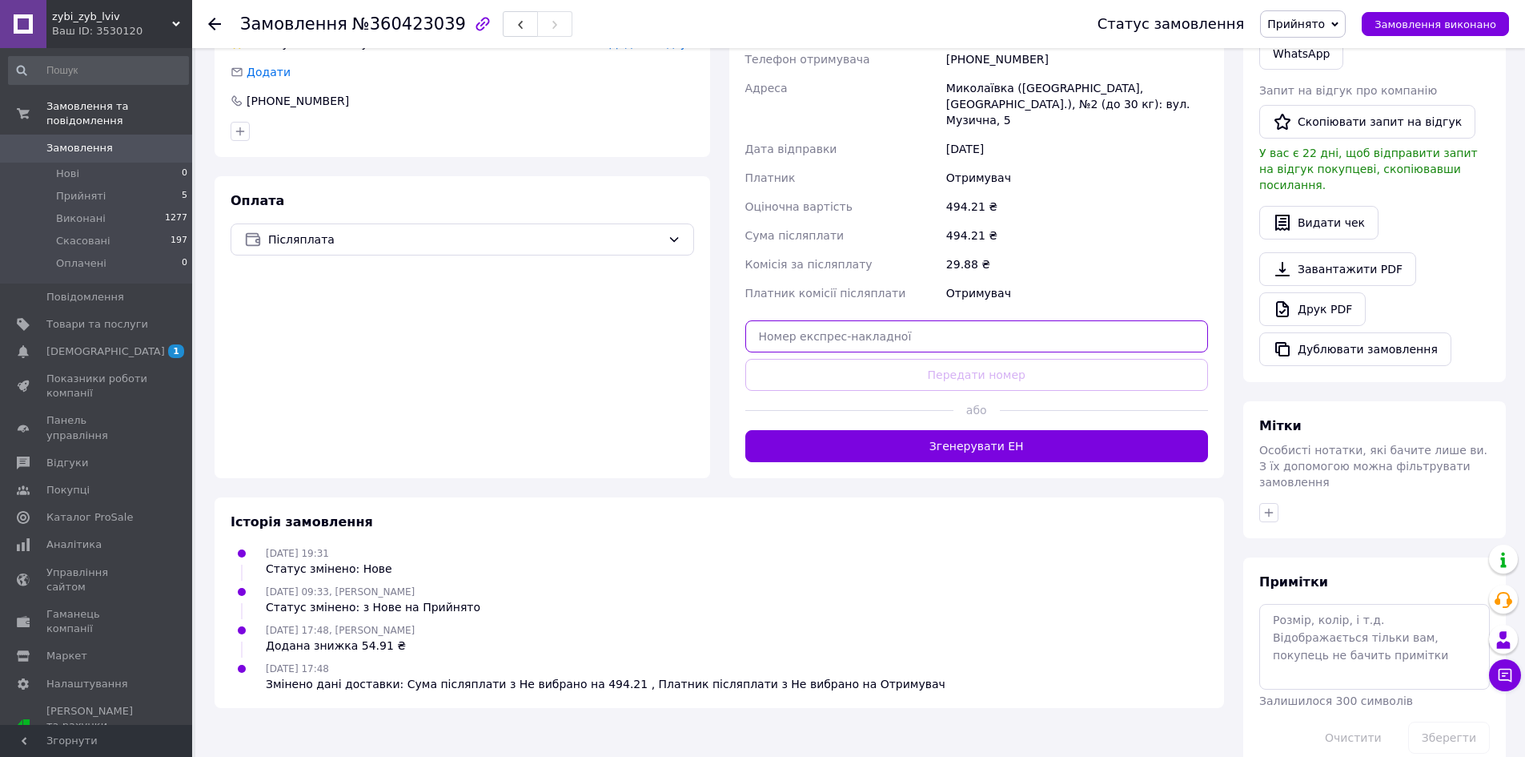
click at [926, 320] on input "text" at bounding box center [977, 336] width 464 height 32
paste input "20451247427114"
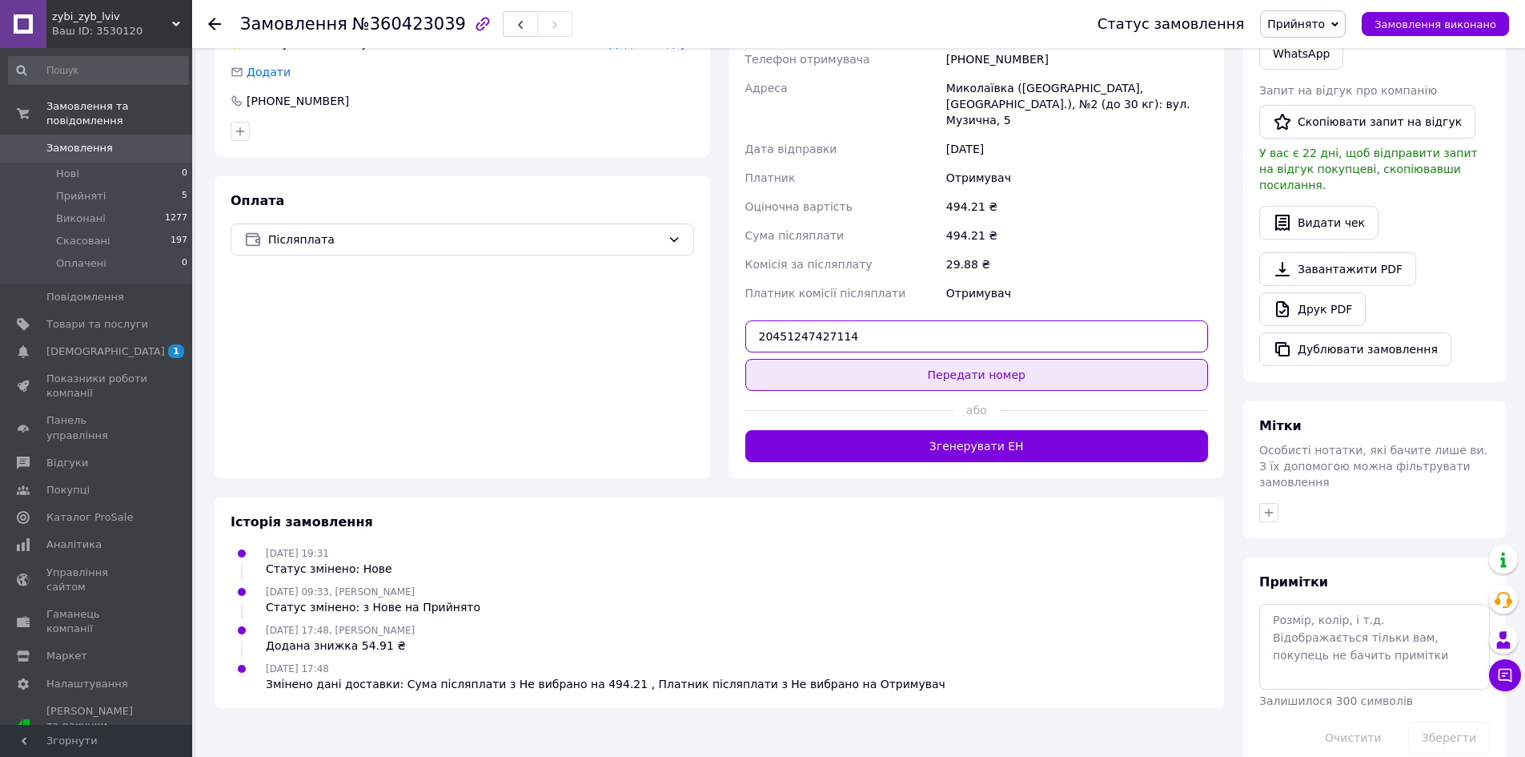
type input "20451247427114"
click at [920, 359] on button "Передати номер" at bounding box center [977, 375] width 464 height 32
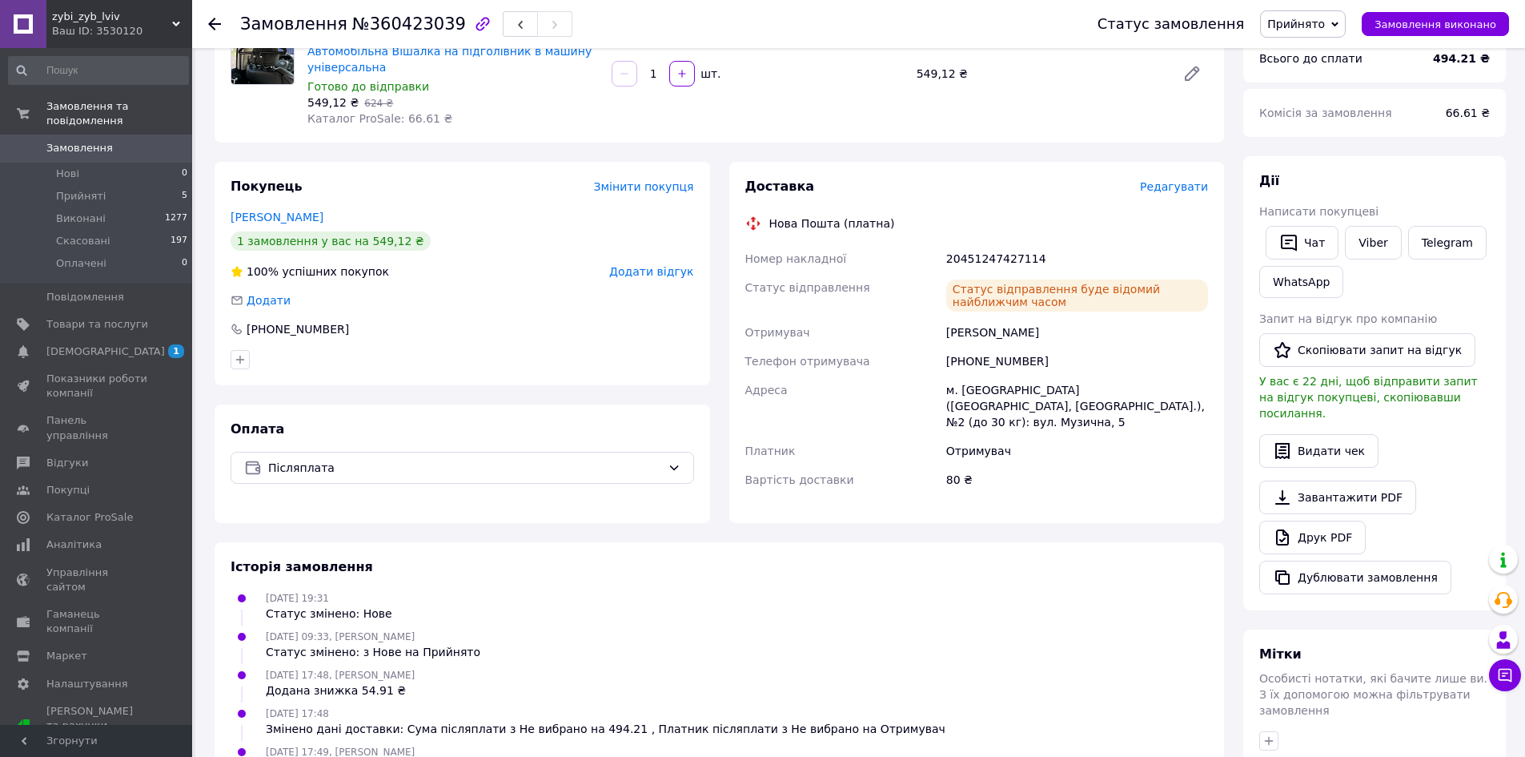
scroll to position [0, 0]
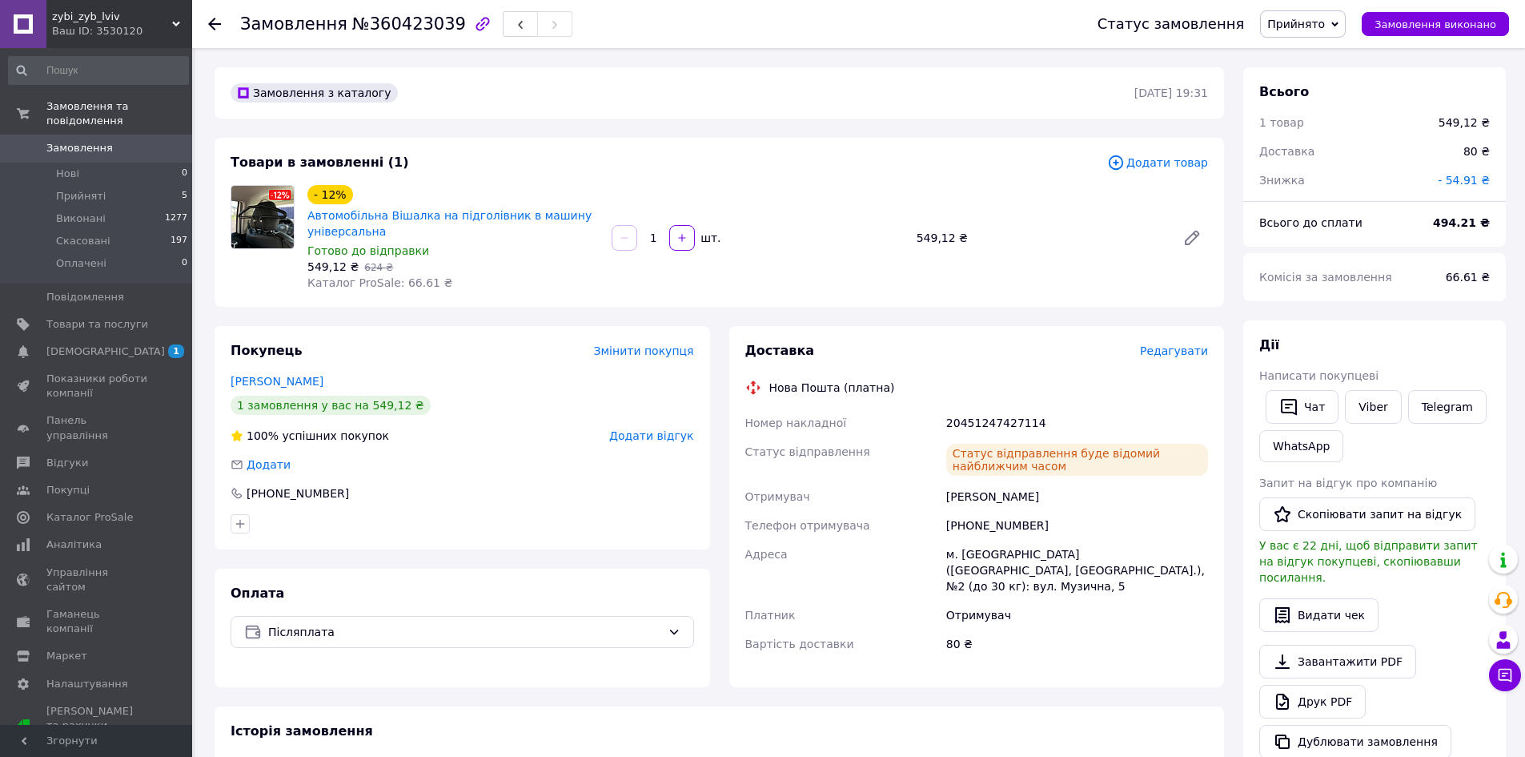
click at [224, 25] on div at bounding box center [224, 24] width 32 height 48
click at [215, 23] on use at bounding box center [214, 24] width 13 height 13
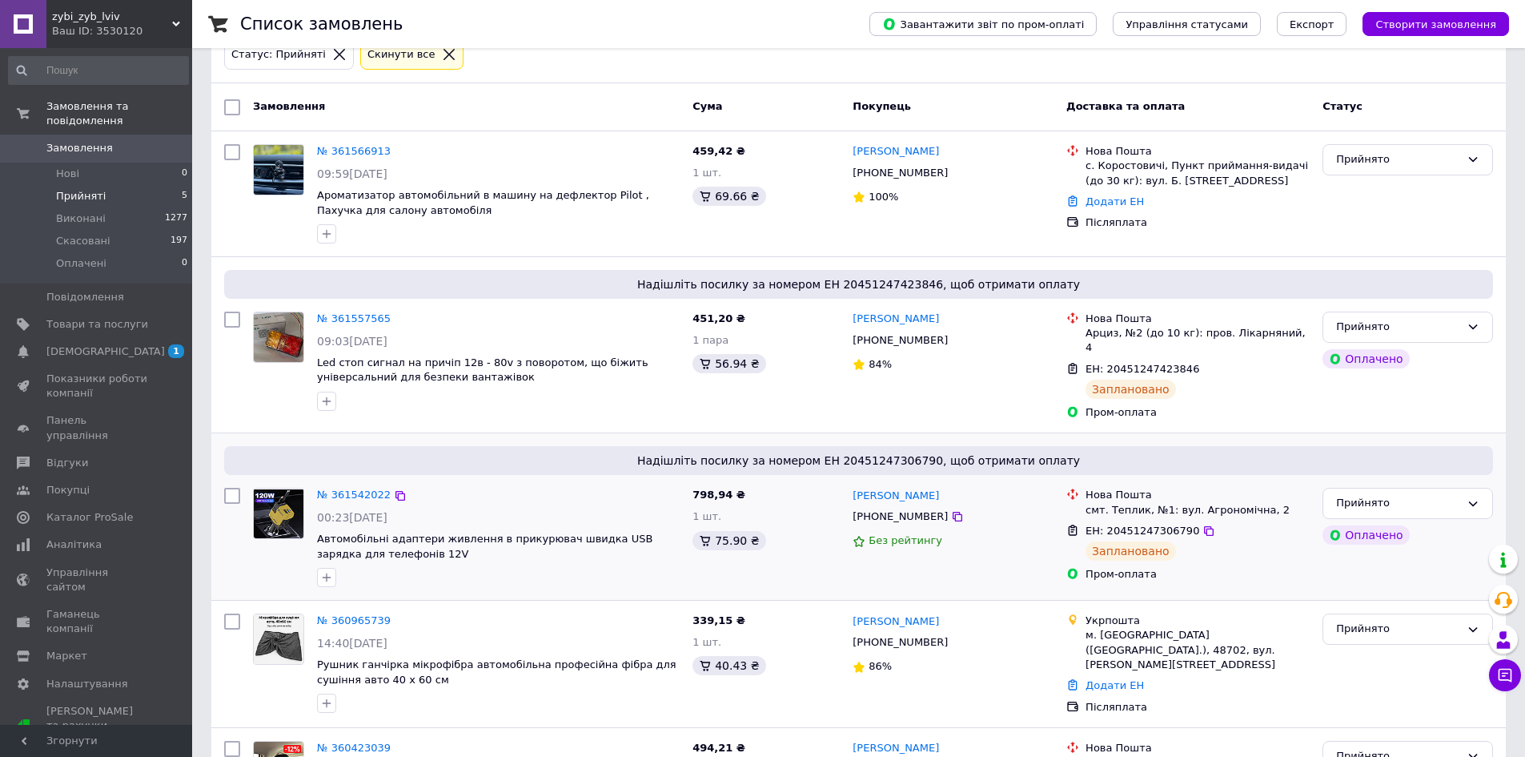
scroll to position [211, 0]
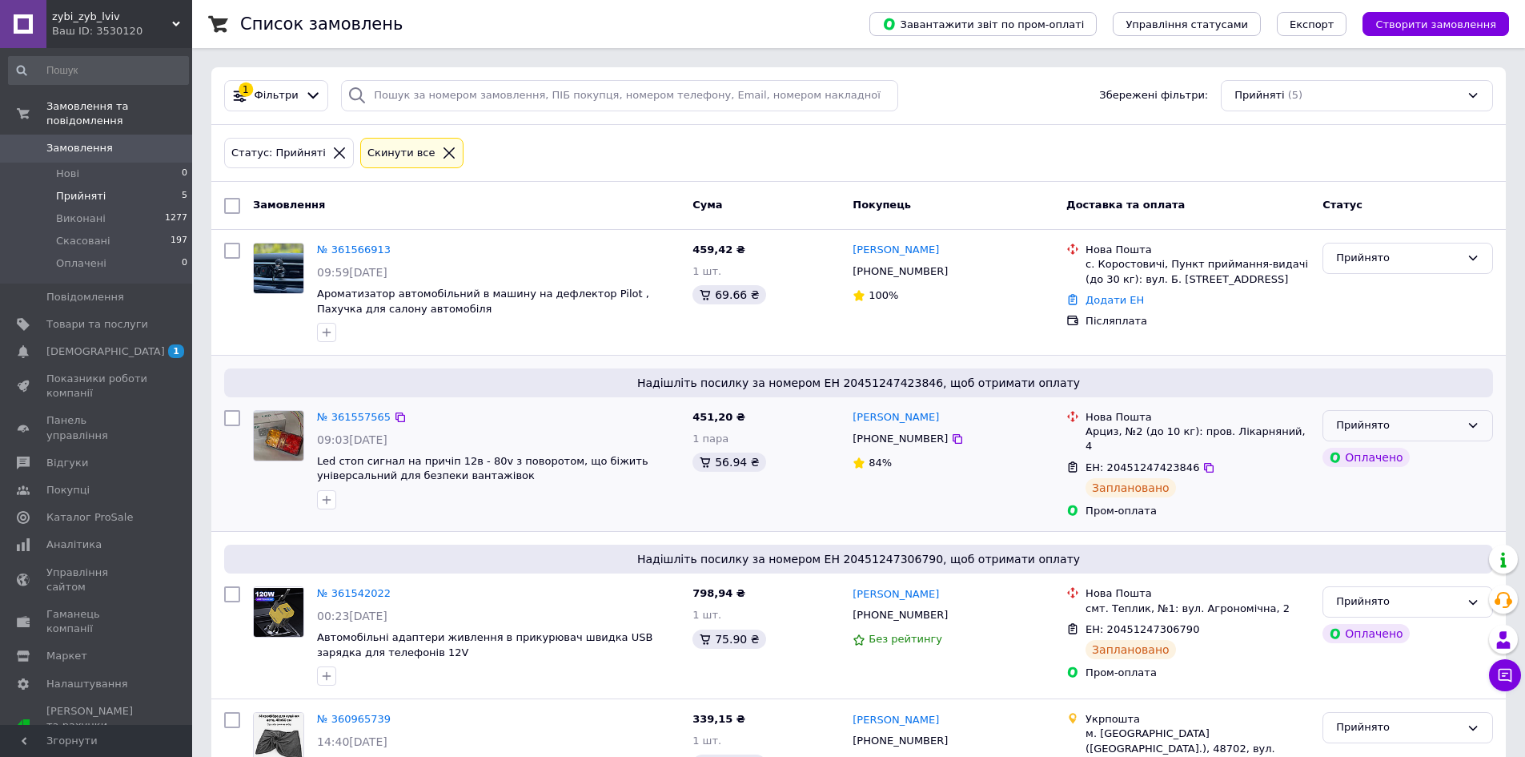
click at [1403, 414] on div "Прийнято" at bounding box center [1408, 425] width 171 height 31
click at [1401, 452] on li "Виконано" at bounding box center [1407, 459] width 169 height 30
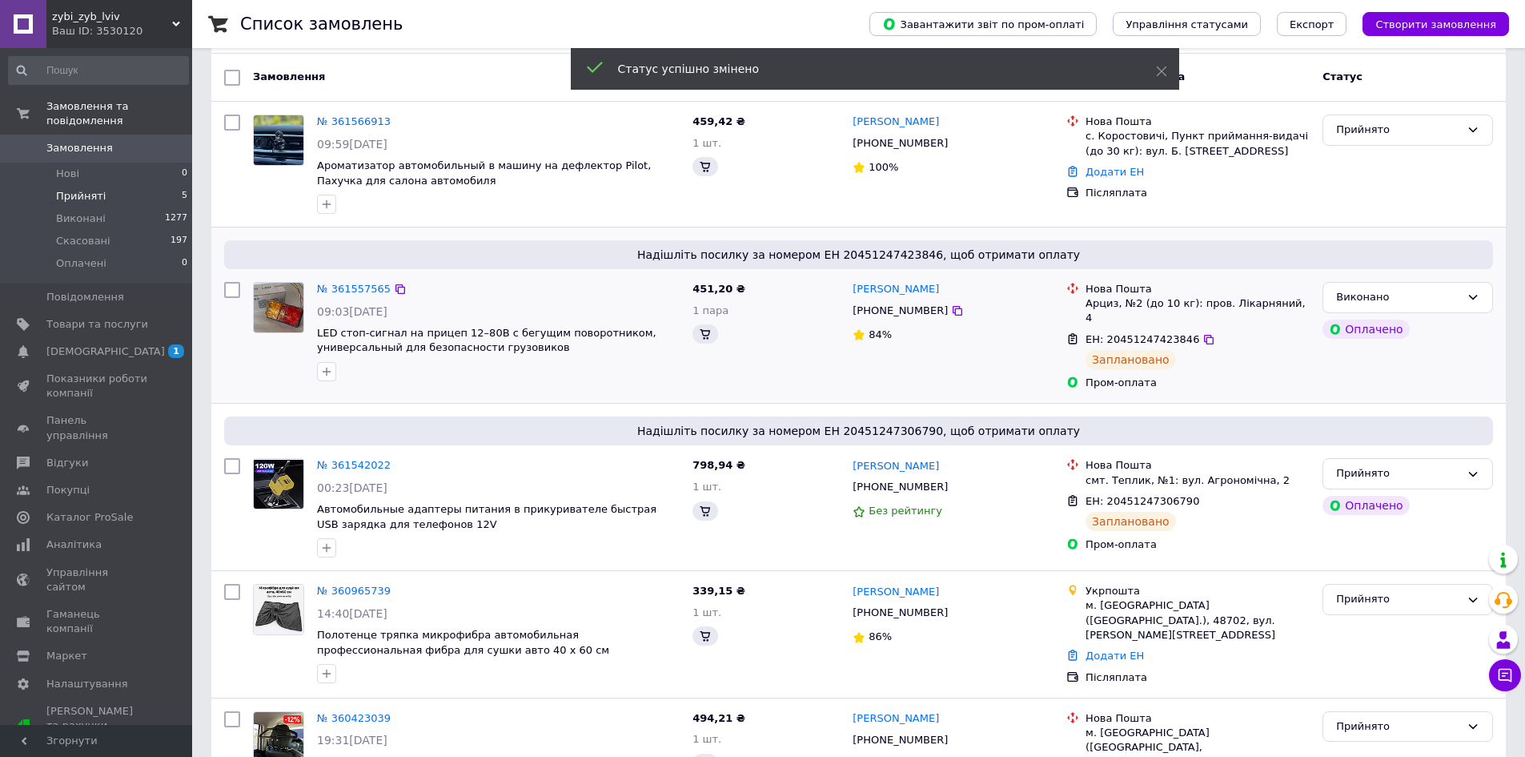
scroll to position [160, 0]
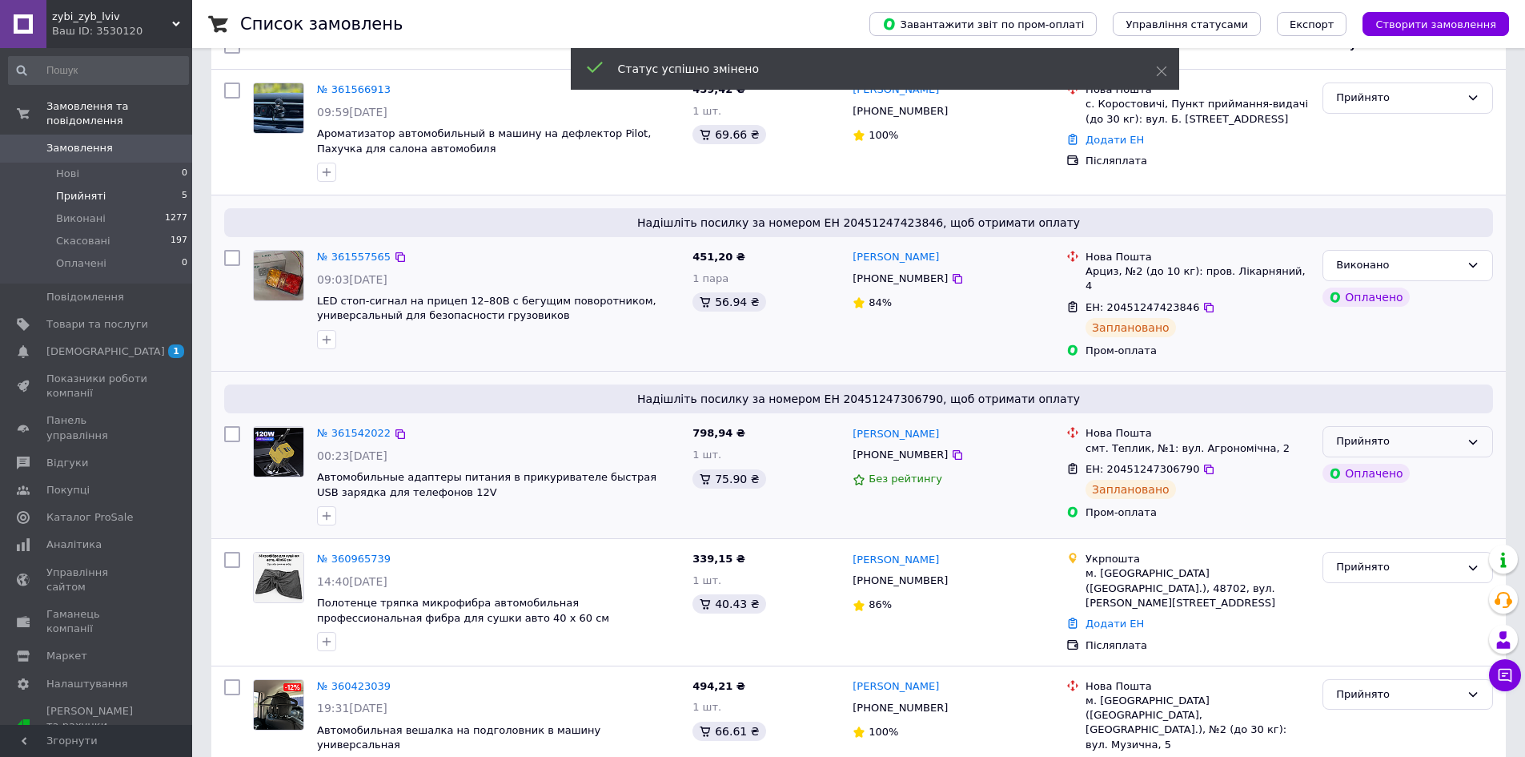
click at [1423, 442] on div "Прийнято" at bounding box center [1408, 441] width 171 height 31
click at [1427, 472] on li "Виконано" at bounding box center [1407, 475] width 169 height 30
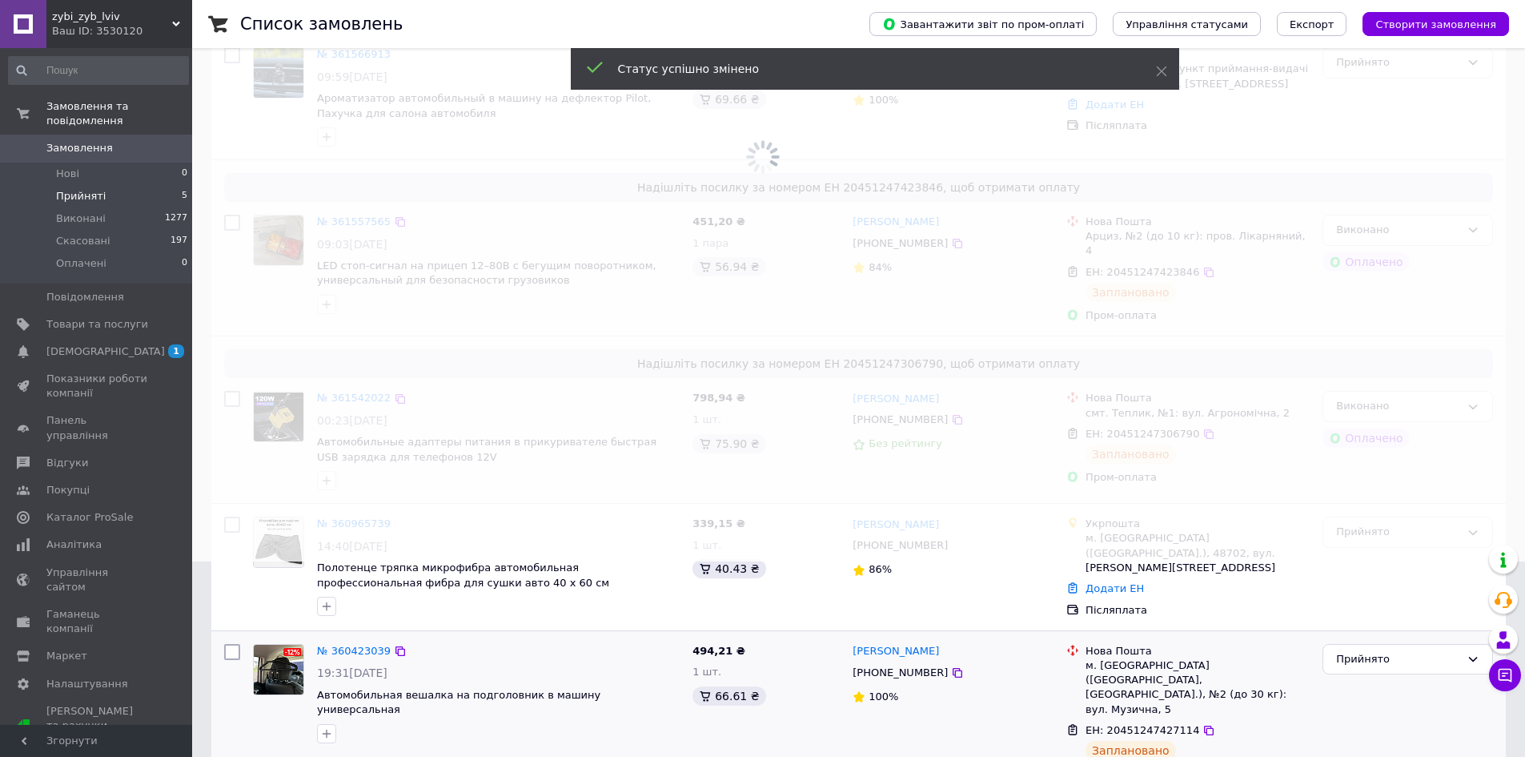
scroll to position [211, 0]
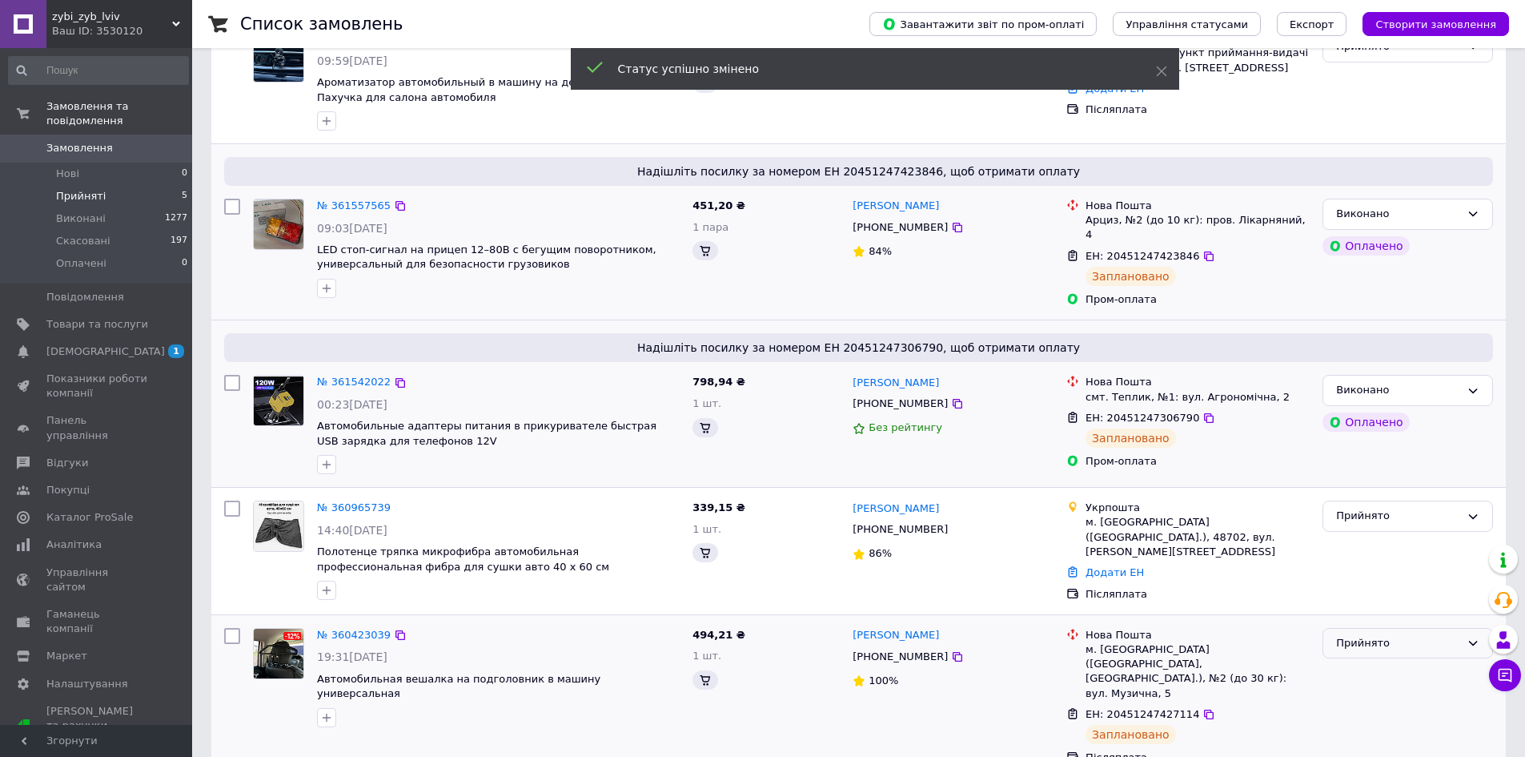
click at [1377, 635] on div "Прийнято" at bounding box center [1398, 643] width 124 height 17
click at [1377, 661] on li "Виконано" at bounding box center [1407, 676] width 169 height 30
click at [1397, 510] on div "Прийнято" at bounding box center [1398, 516] width 124 height 17
click at [1381, 536] on li "Виконано" at bounding box center [1407, 550] width 169 height 30
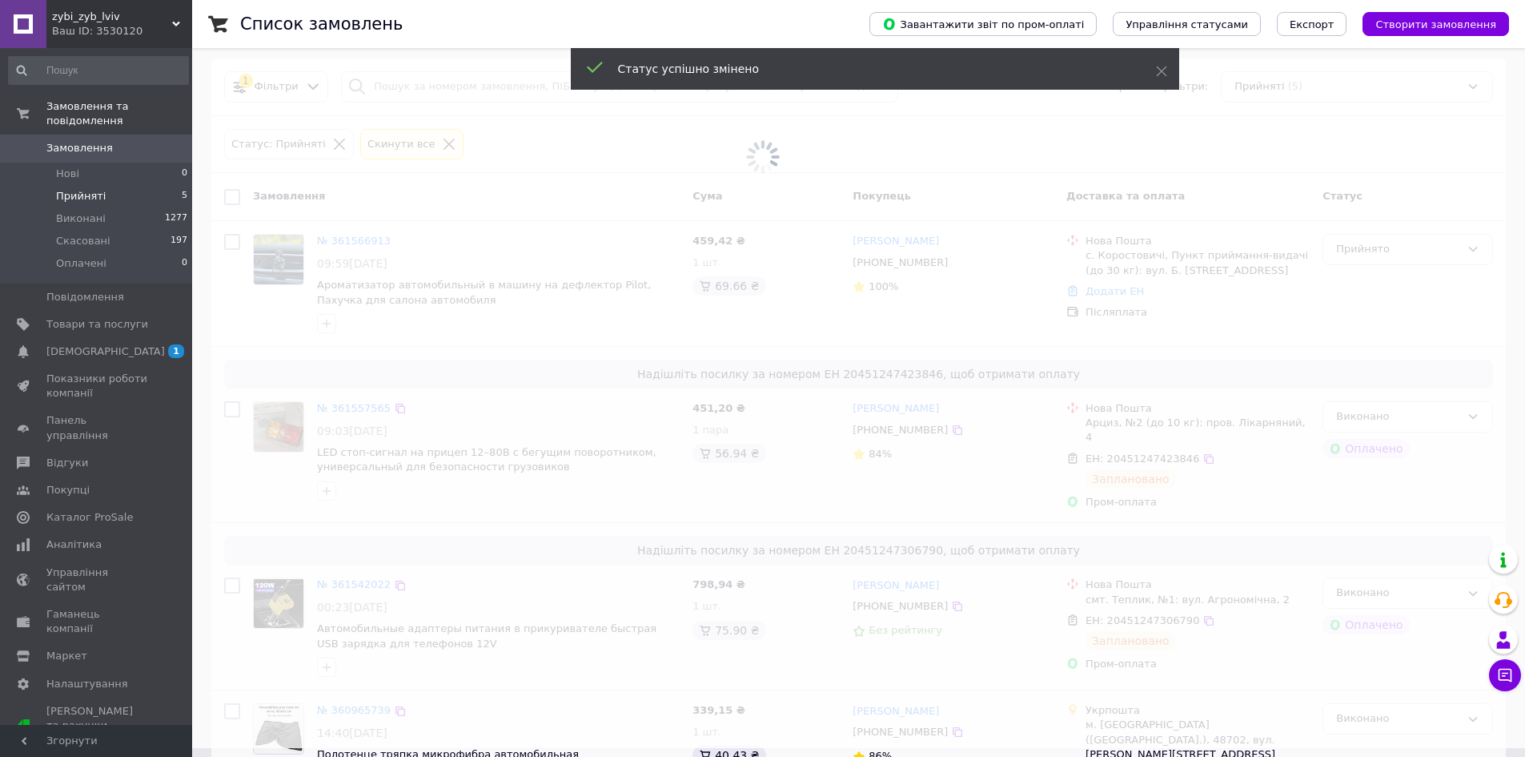
scroll to position [0, 0]
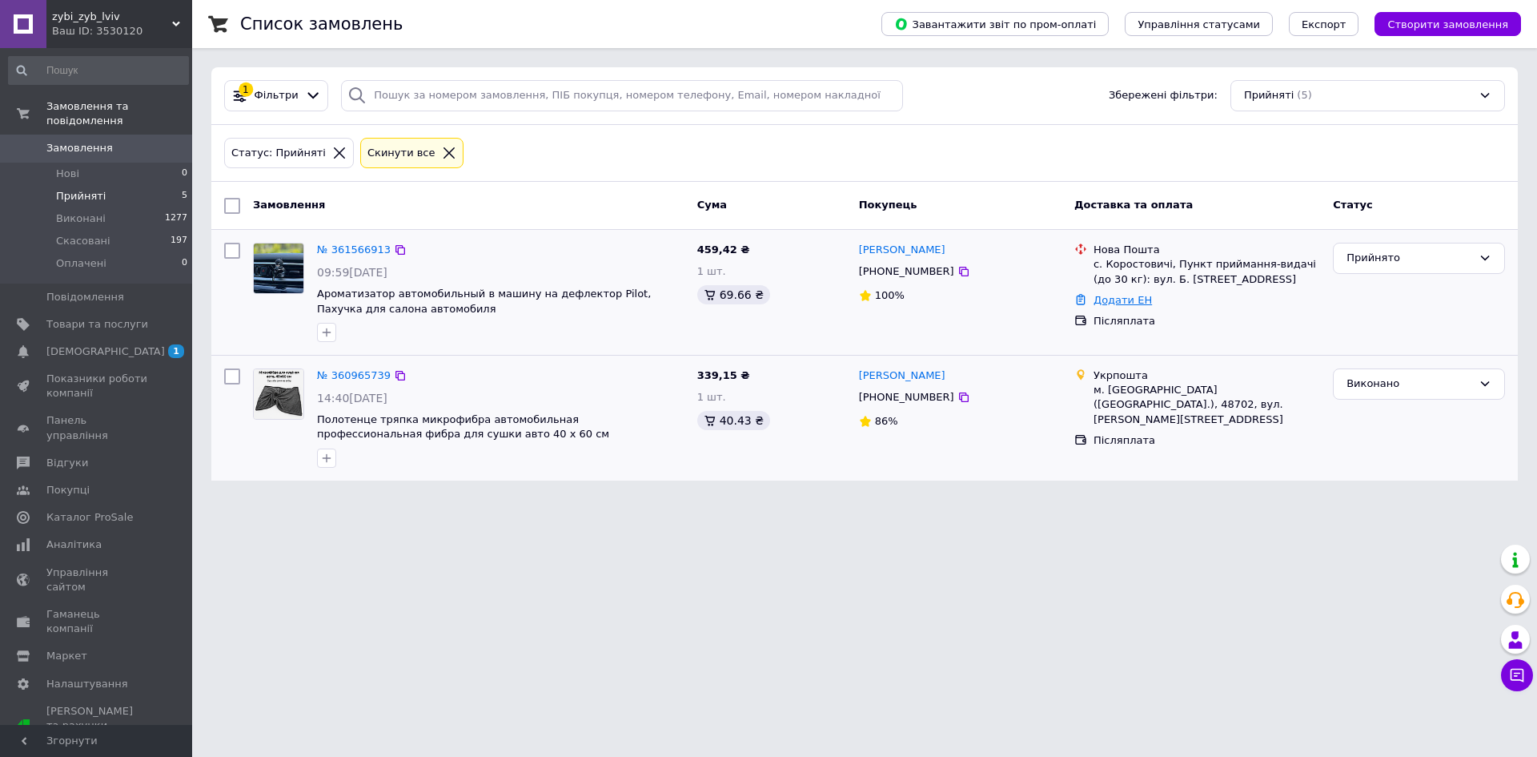
click at [1124, 303] on link "Додати ЕН" at bounding box center [1123, 300] width 58 height 12
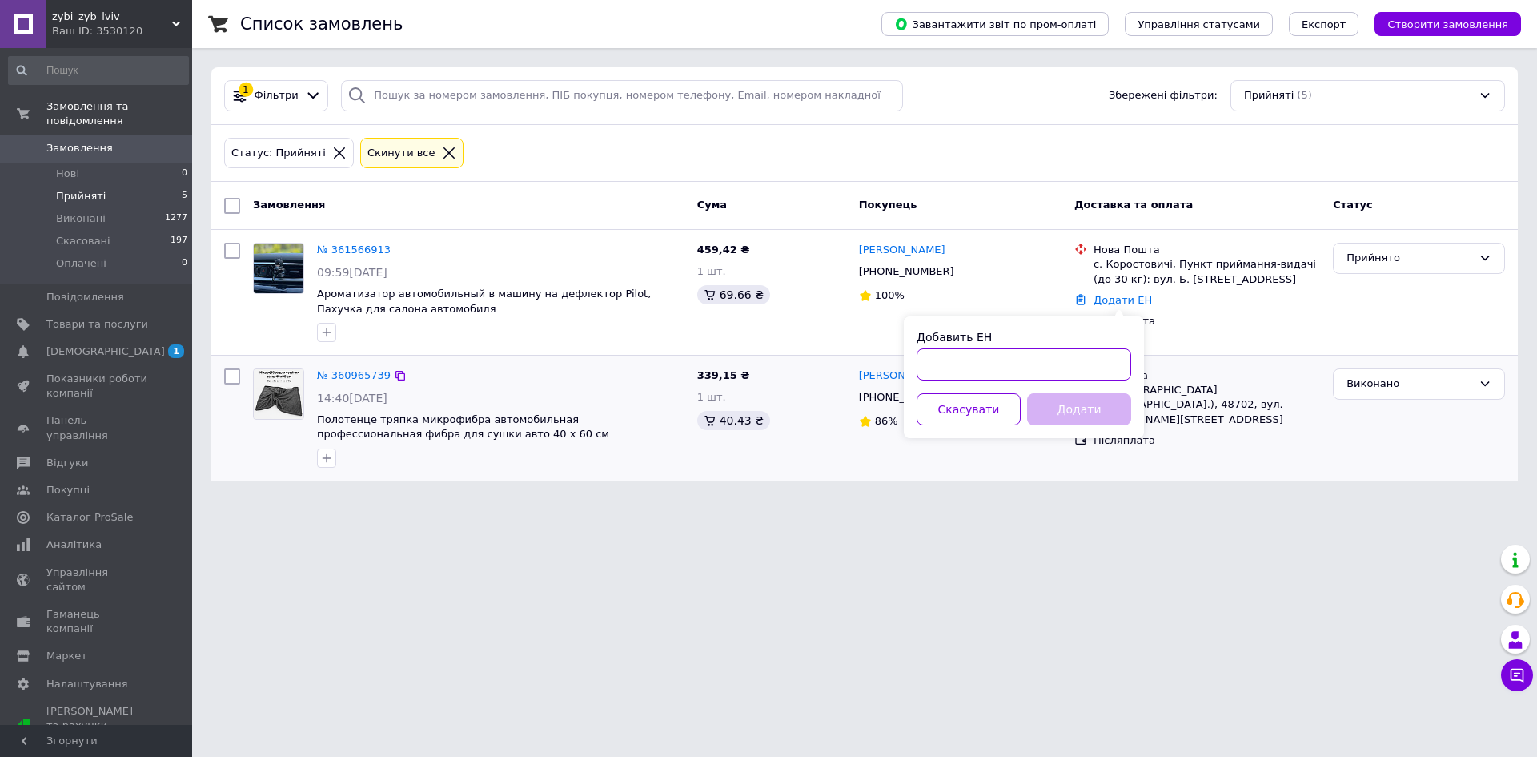
click at [941, 367] on input "Добавить ЕН" at bounding box center [1024, 364] width 215 height 32
paste input "20451247418082"
type input "20451247418082"
click at [1098, 408] on button "Додати" at bounding box center [1079, 409] width 104 height 32
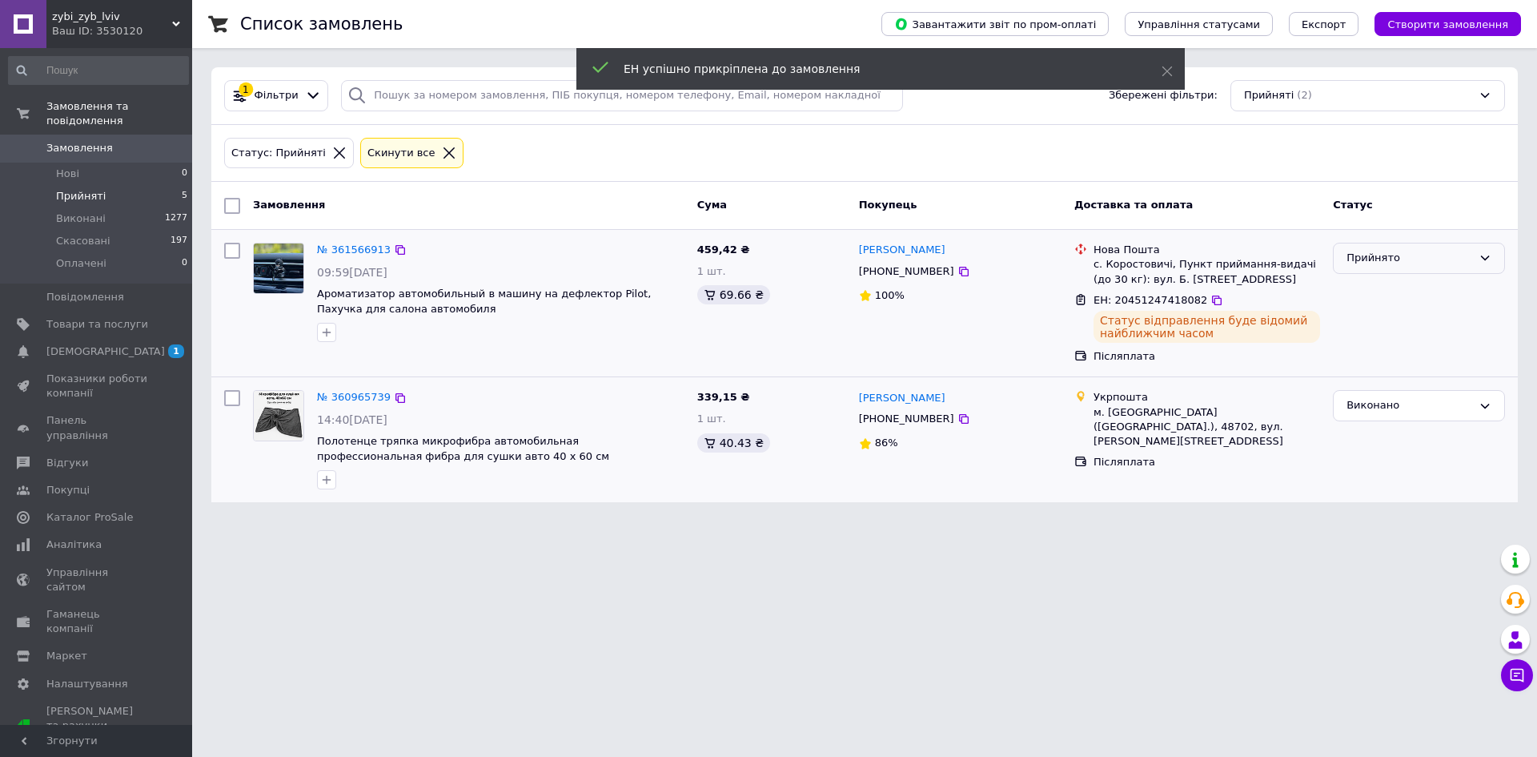
click at [1403, 260] on div "Прийнято" at bounding box center [1410, 258] width 126 height 17
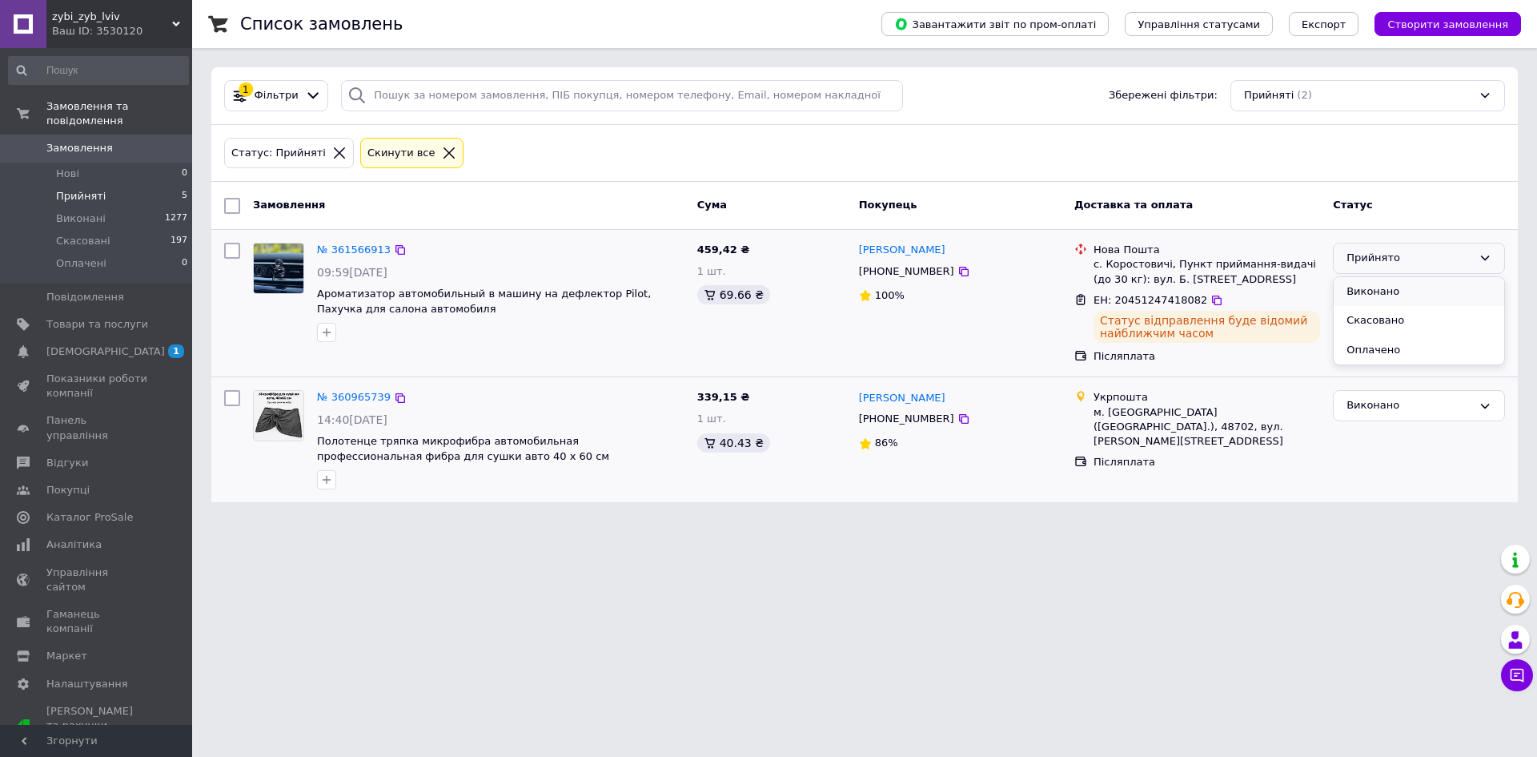
click at [1400, 289] on li "Виконано" at bounding box center [1419, 292] width 171 height 30
